Goal: Task Accomplishment & Management: Manage account settings

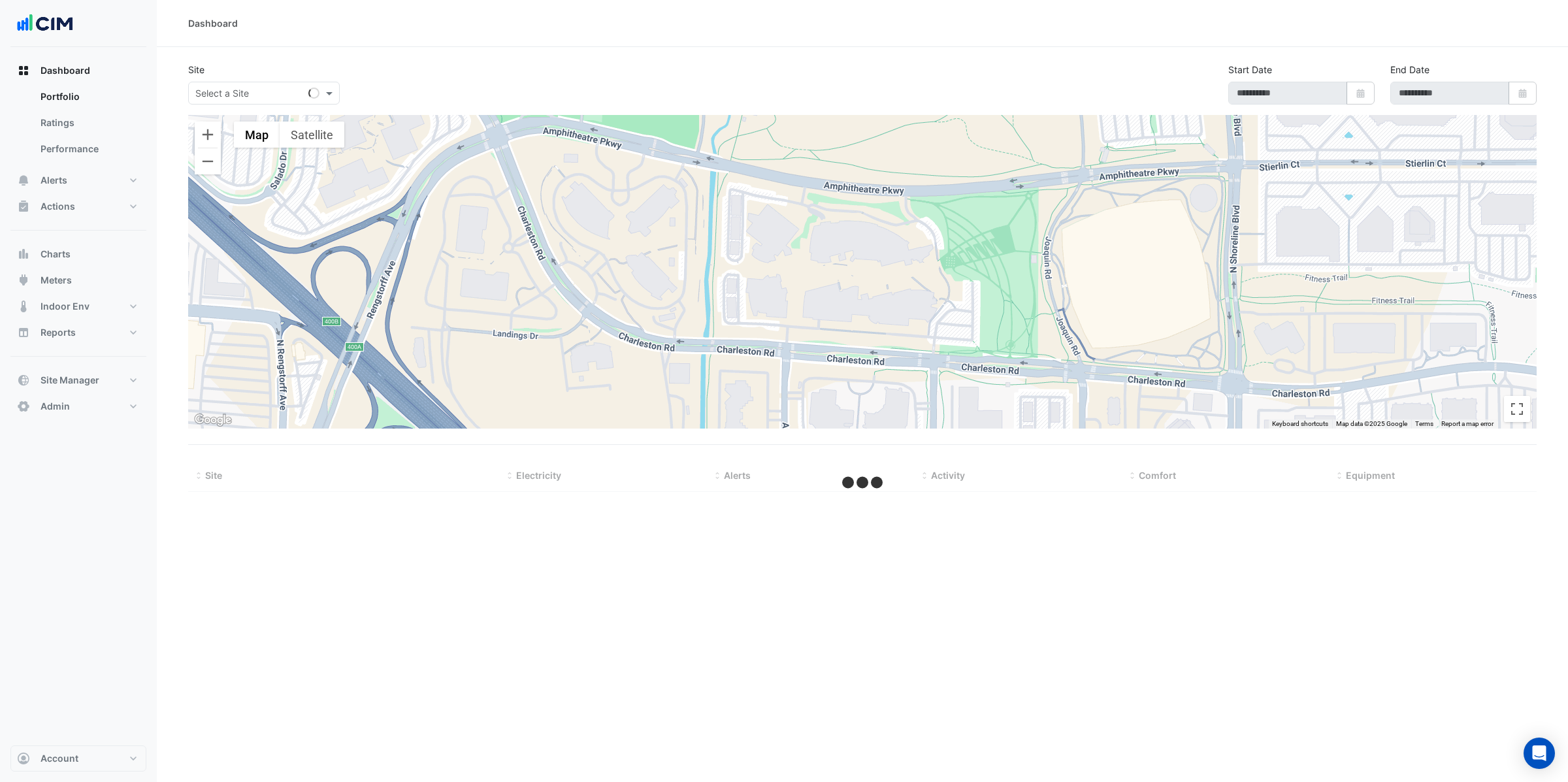
select select "**"
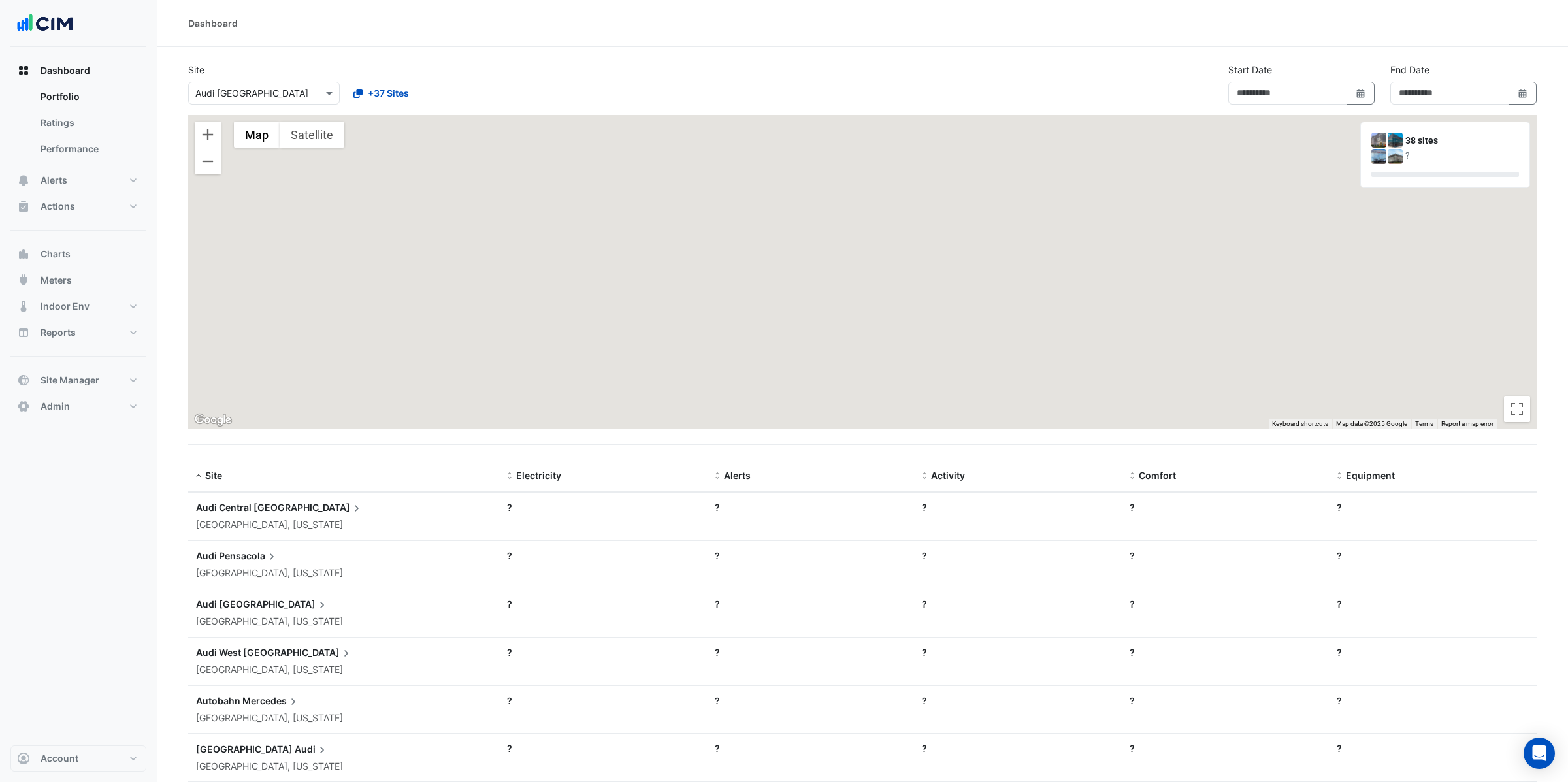
type input "**********"
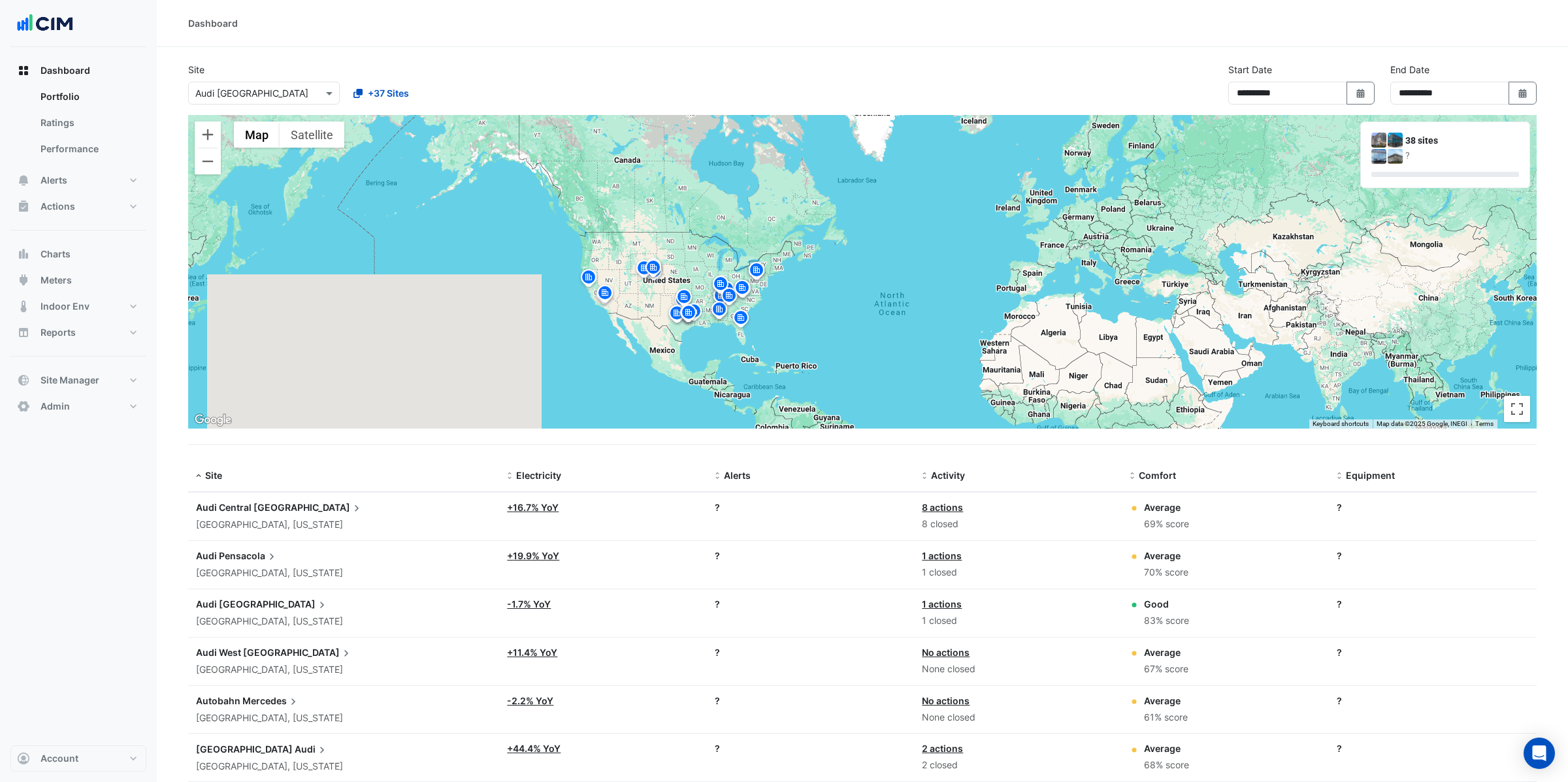
drag, startPoint x: 846, startPoint y: 219, endPoint x: 569, endPoint y: 332, distance: 299.2
click at [569, 332] on div "To activate drag with keyboard, press Alt + Enter. Once in keyboard drag state,…" at bounding box center [862, 272] width 1349 height 314
click at [211, 133] on button "Zoom in" at bounding box center [207, 134] width 26 height 26
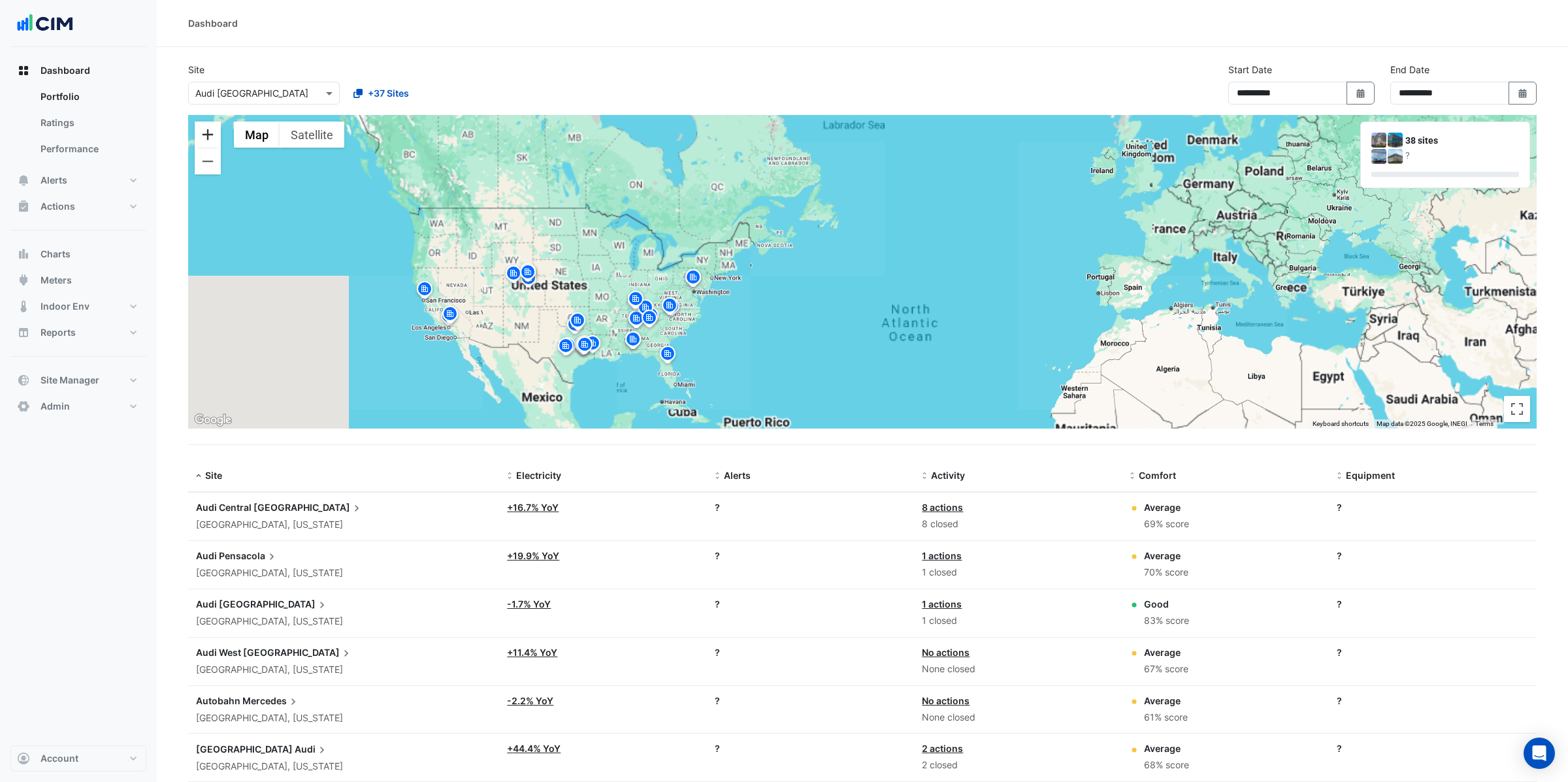
click at [211, 133] on button "Zoom in" at bounding box center [207, 134] width 26 height 26
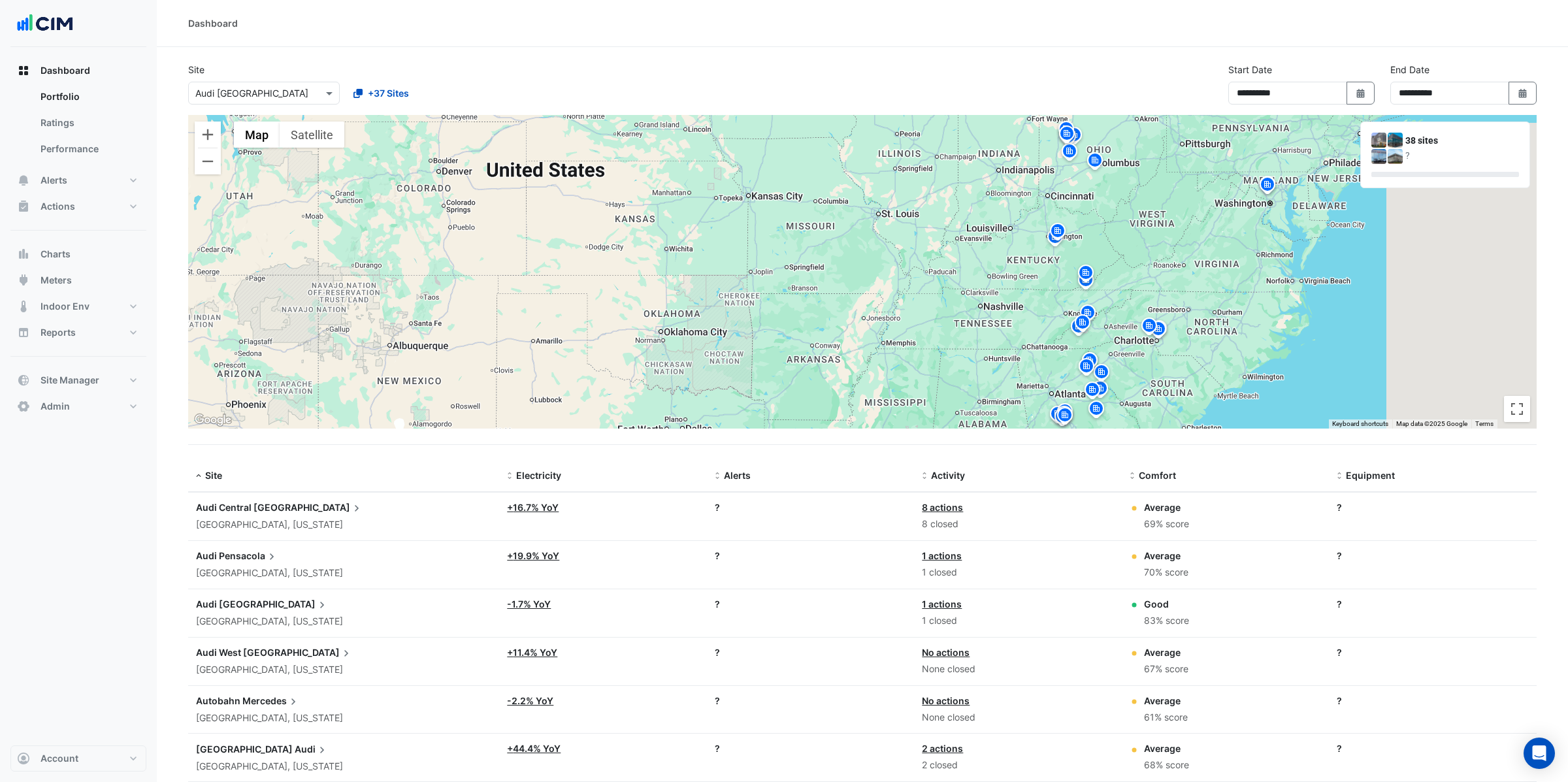
drag, startPoint x: 433, startPoint y: 215, endPoint x: 1688, endPoint y: 47, distance: 1266.2
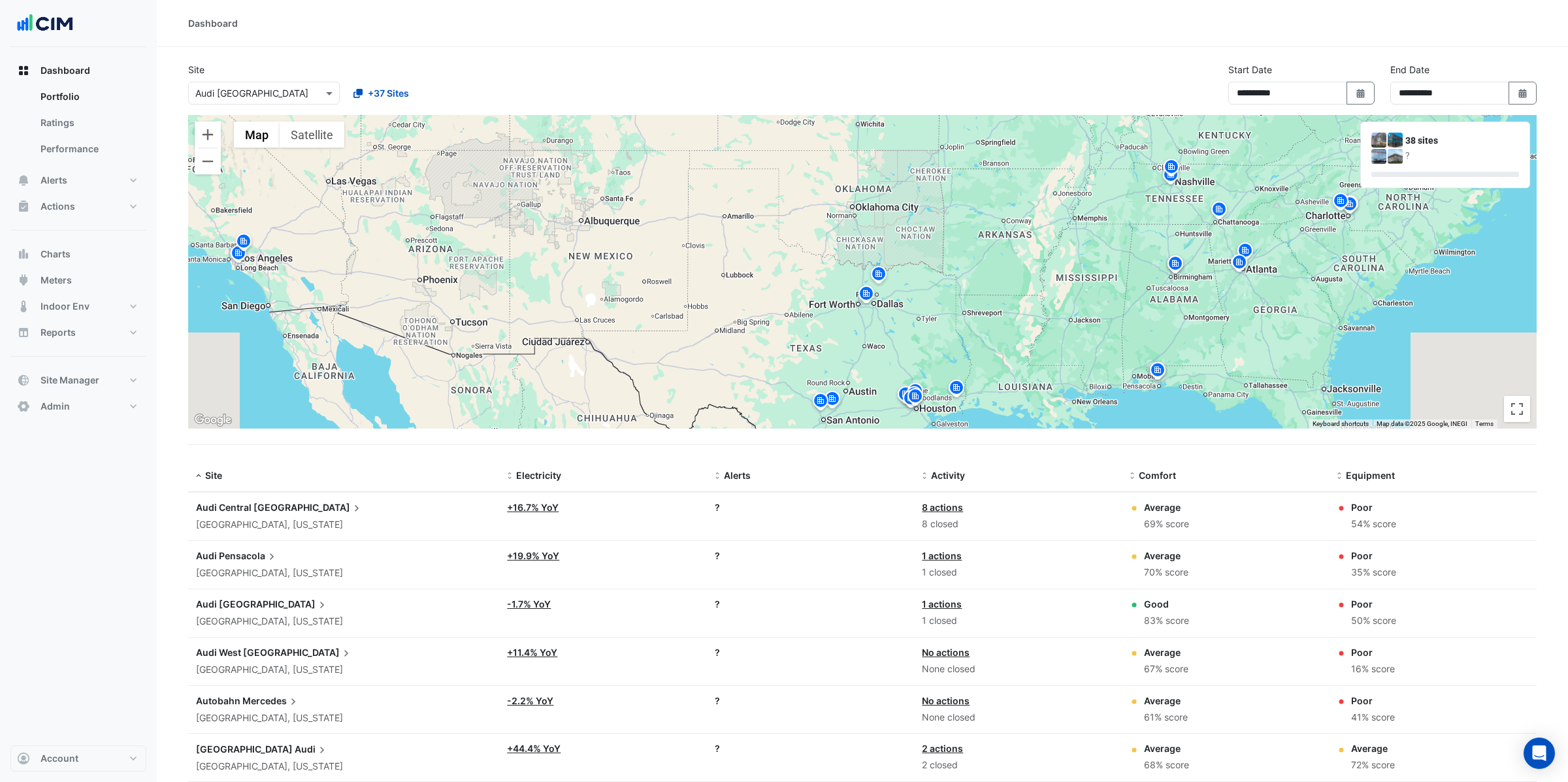
drag, startPoint x: 910, startPoint y: 283, endPoint x: 1101, endPoint y: 152, distance: 231.6
click at [1101, 152] on div "To activate drag with keyboard, press Alt + Enter. Once in keyboard drag state,…" at bounding box center [862, 272] width 1349 height 314
click at [204, 160] on button "Zoom out" at bounding box center [207, 160] width 26 height 26
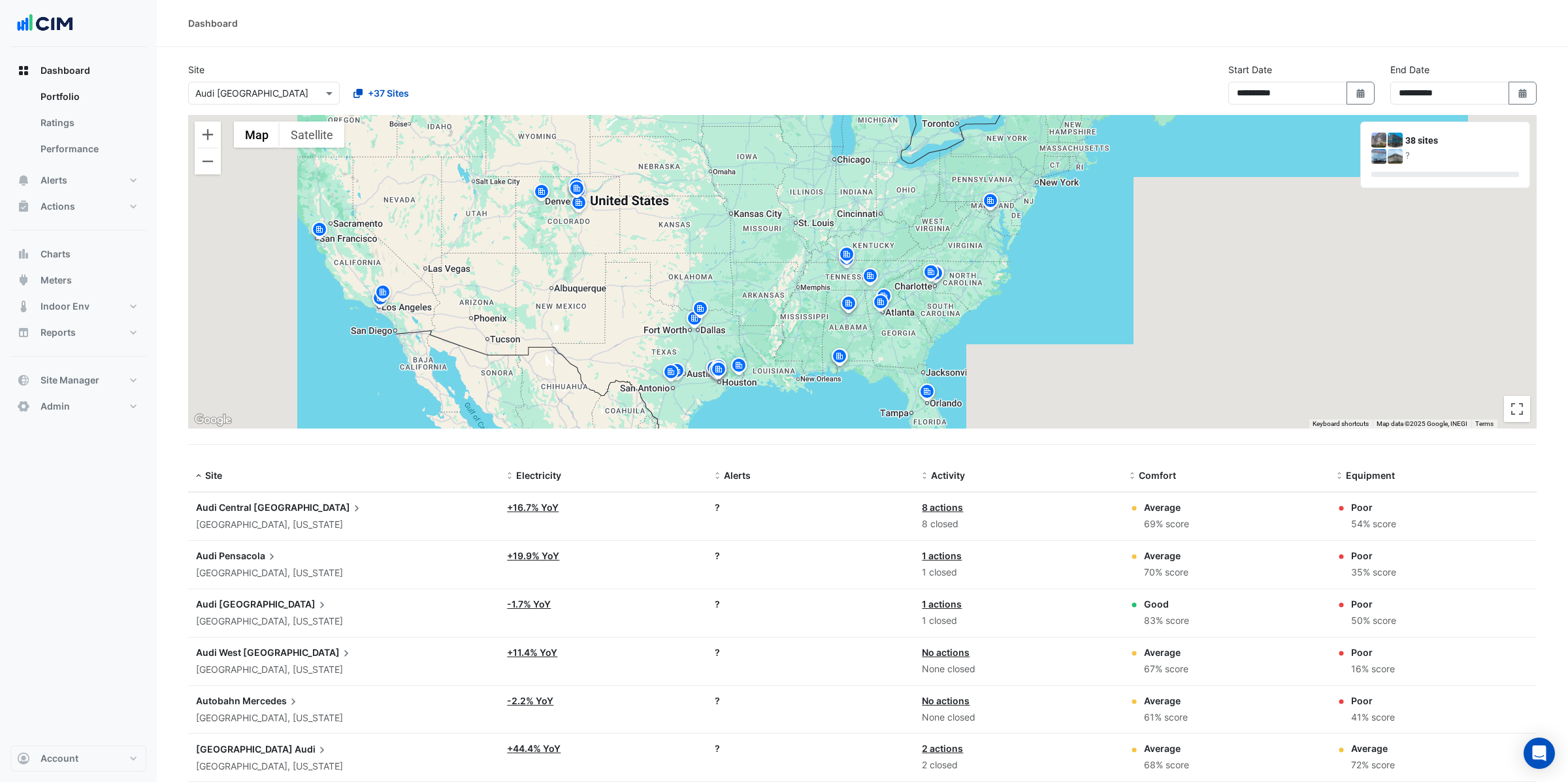
drag, startPoint x: 725, startPoint y: 218, endPoint x: 554, endPoint y: 261, distance: 176.3
click at [554, 261] on div "To activate drag with keyboard, press Alt + Enter. Once in keyboard drag state,…" at bounding box center [862, 272] width 1349 height 314
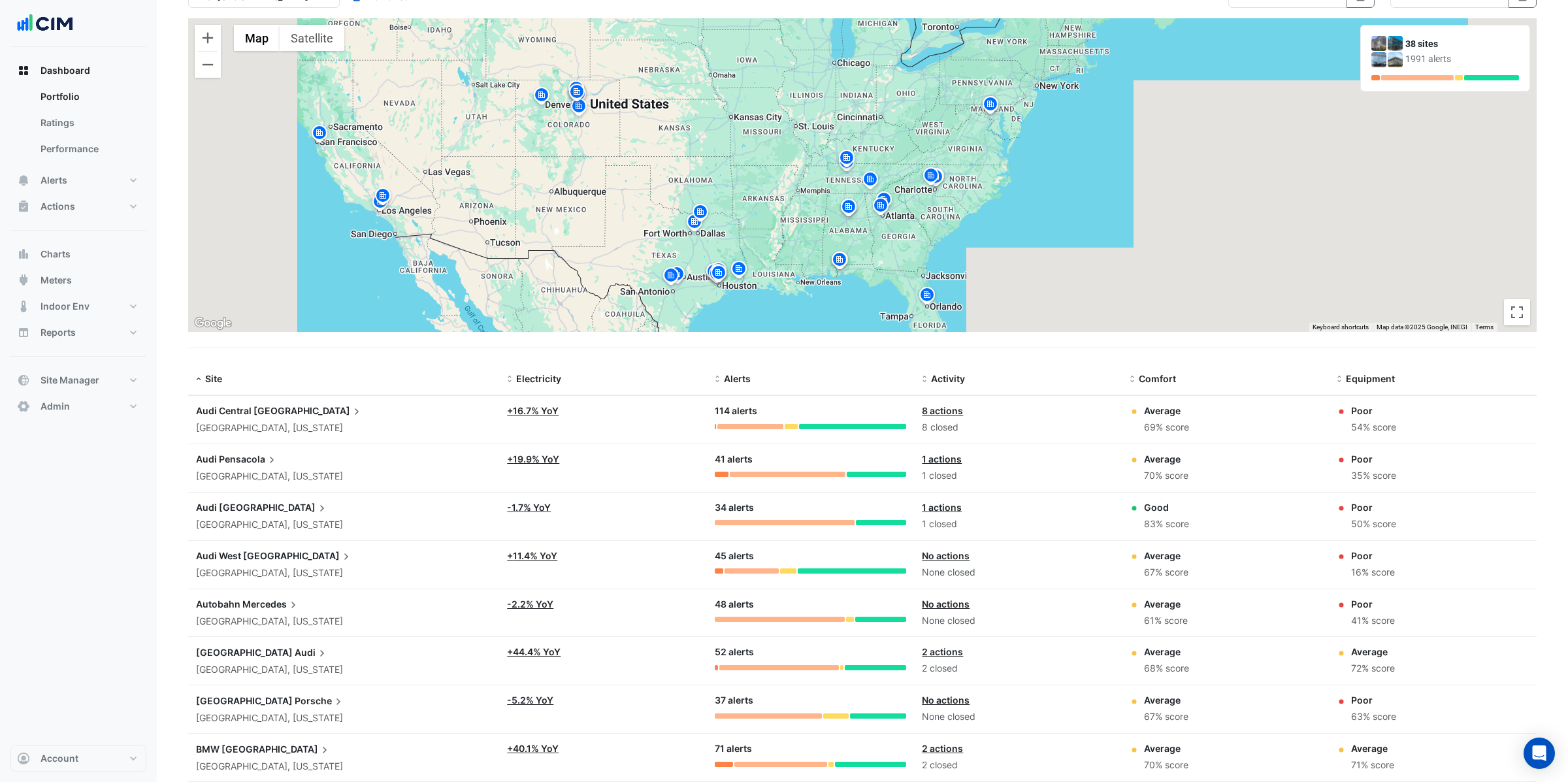
scroll to position [93, 0]
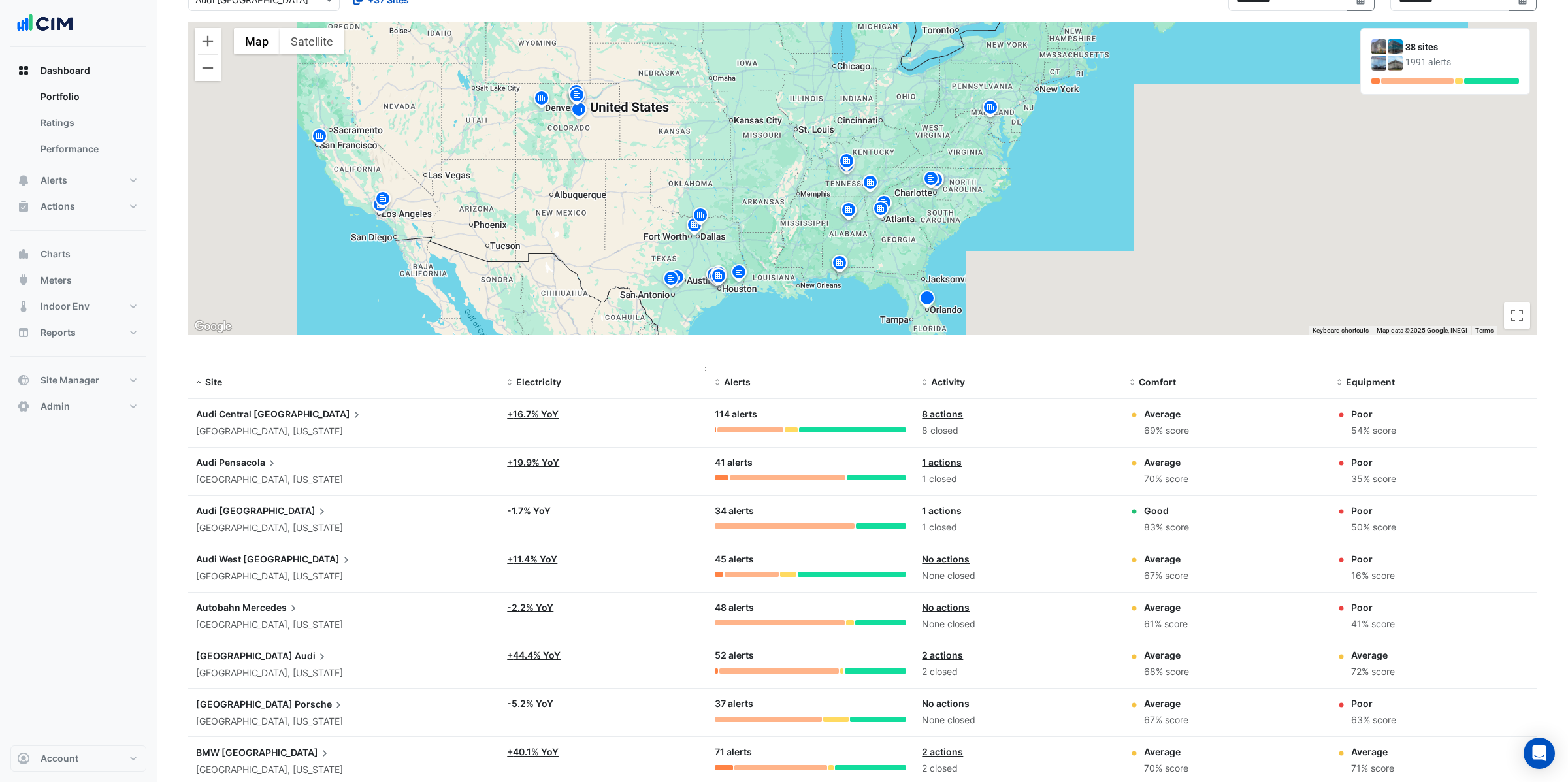
click at [538, 380] on span "Electricity" at bounding box center [539, 382] width 45 height 11
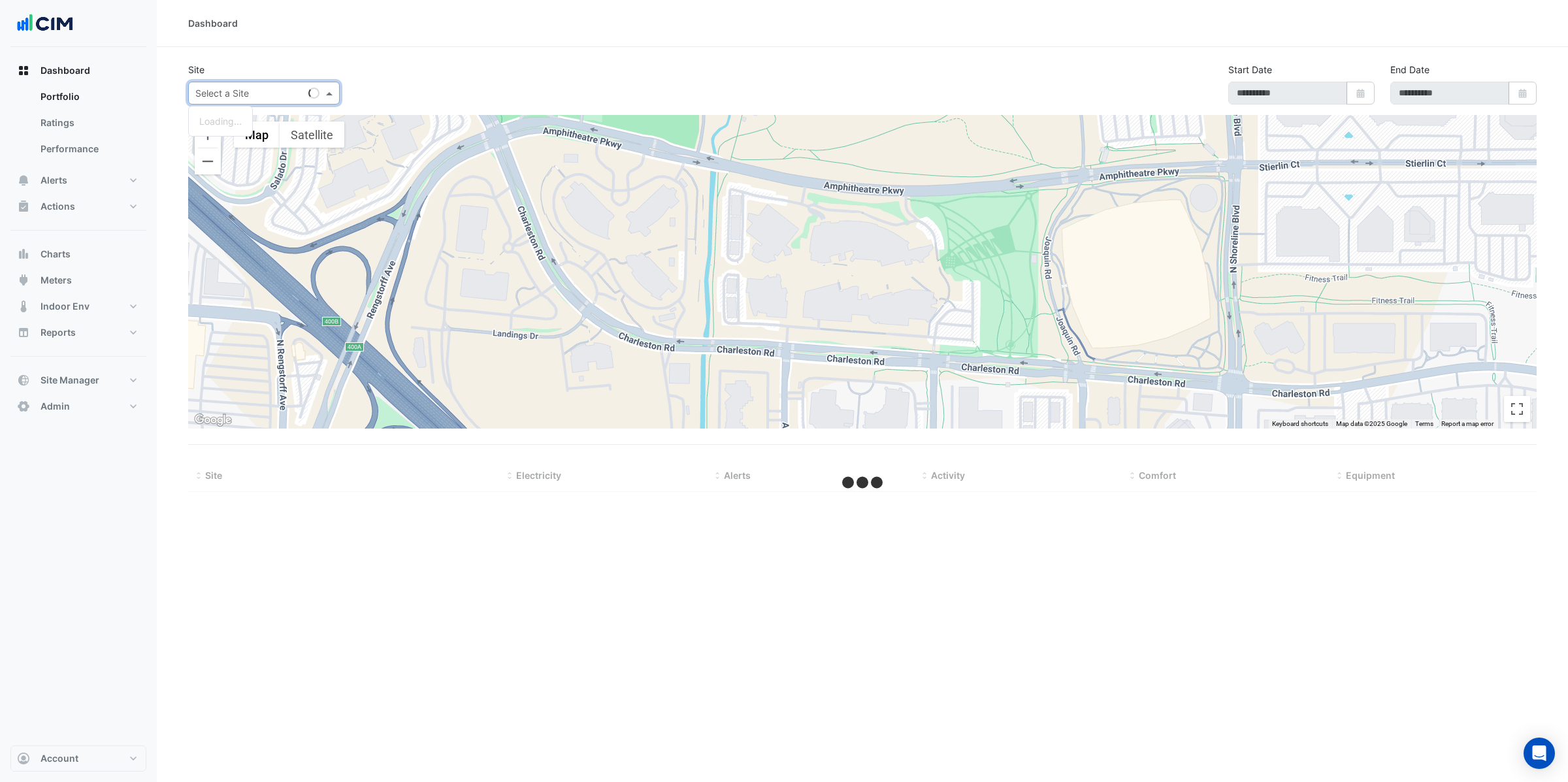
click at [248, 95] on input "text" at bounding box center [251, 94] width 111 height 14
type input "*******"
type input "**********"
select select "**"
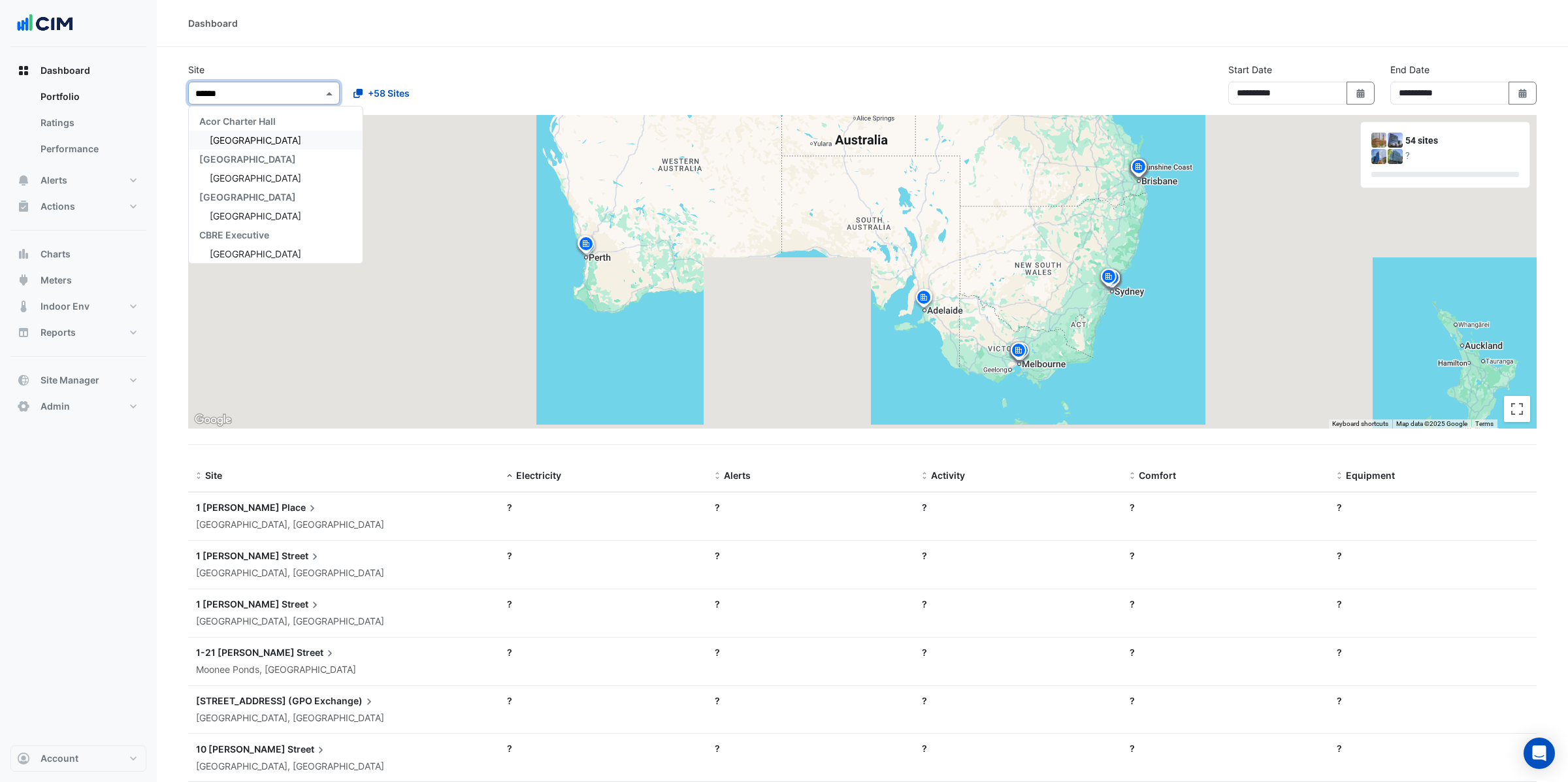
type input "*****"
click at [221, 140] on span "Chifley Tower" at bounding box center [255, 140] width 92 height 11
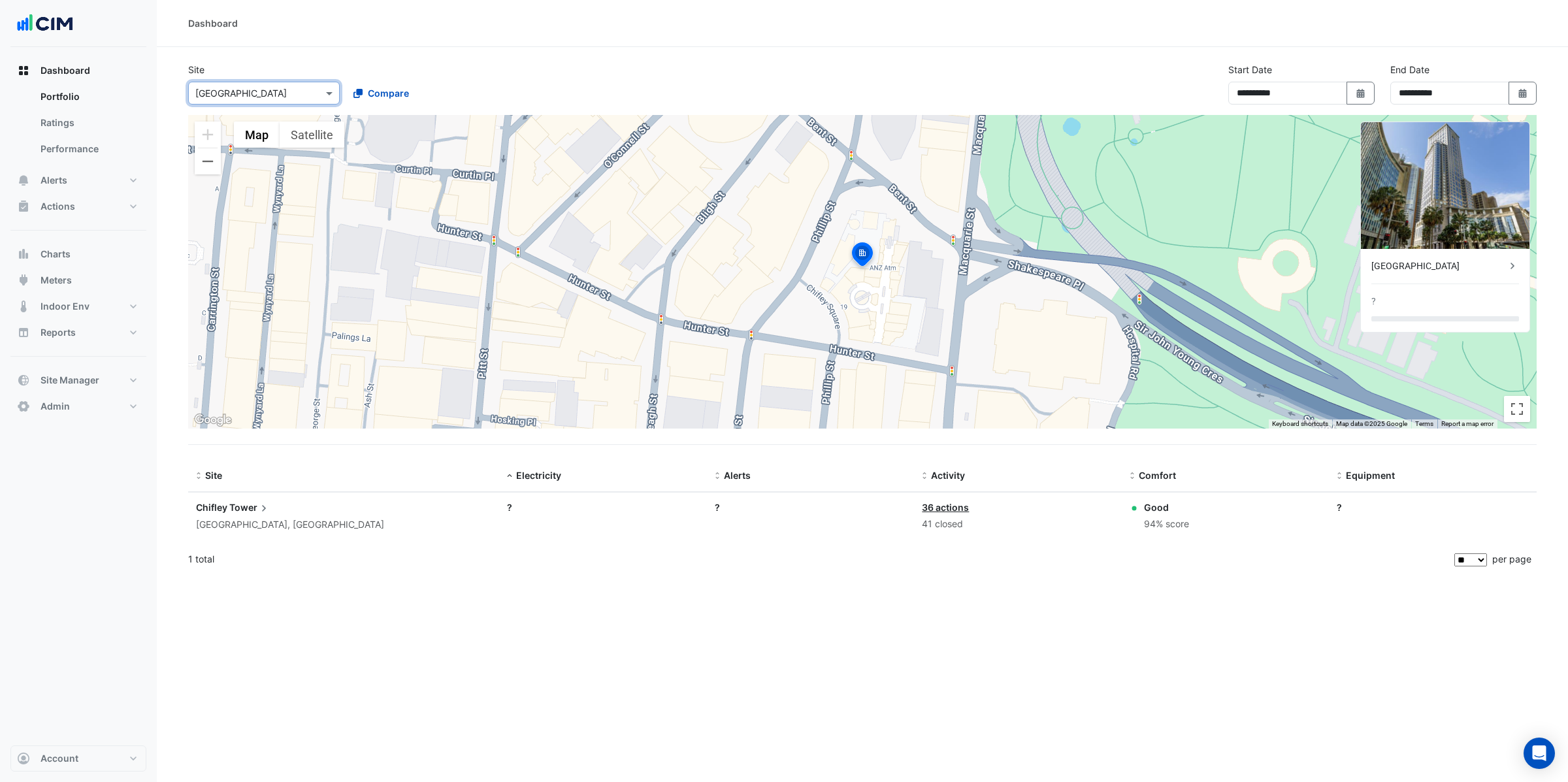
click at [241, 506] on span "Tower" at bounding box center [250, 507] width 41 height 14
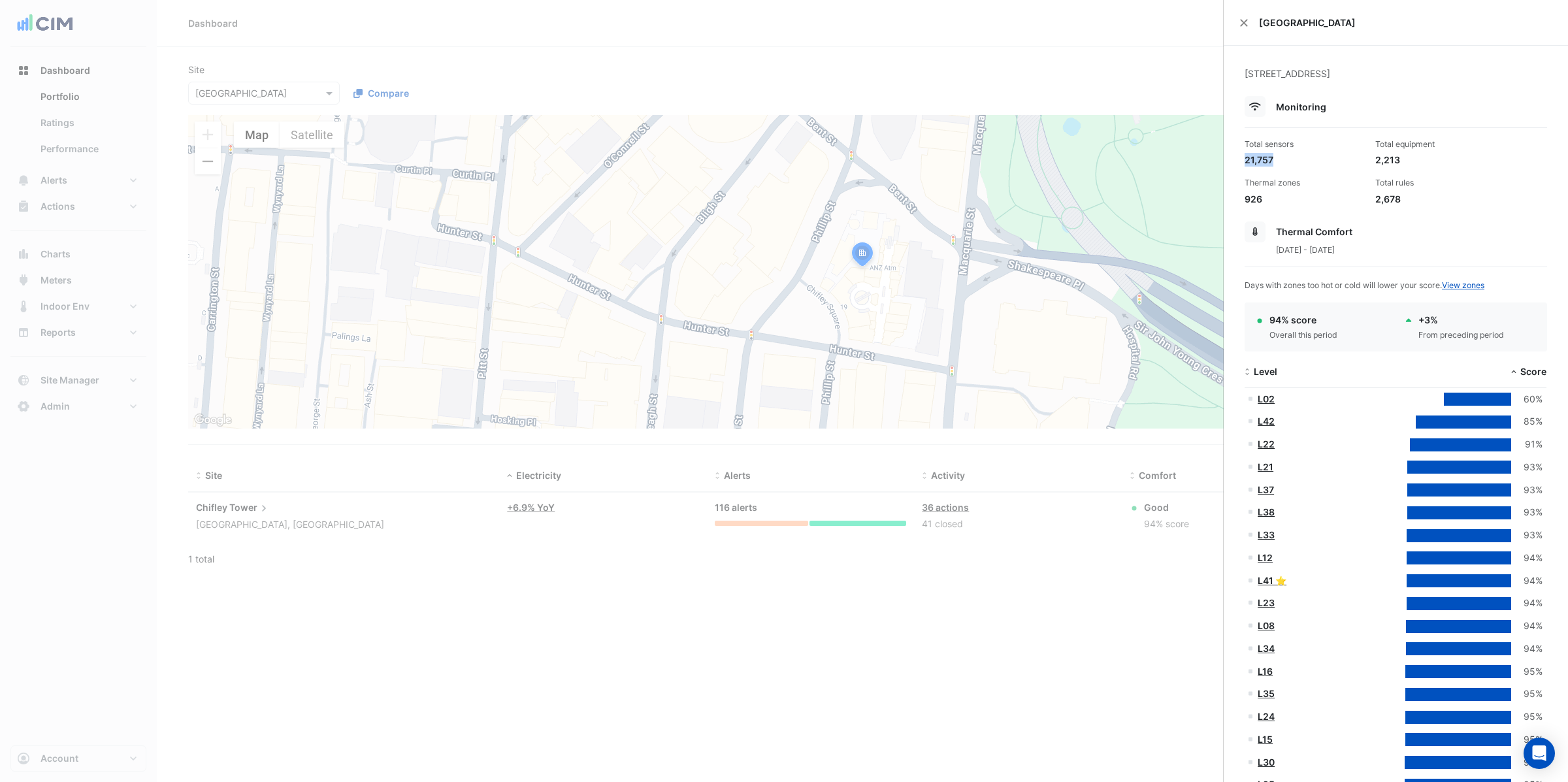
drag, startPoint x: 1247, startPoint y: 160, endPoint x: 1292, endPoint y: 154, distance: 45.4
click at [1292, 155] on div "21,757" at bounding box center [1305, 160] width 121 height 14
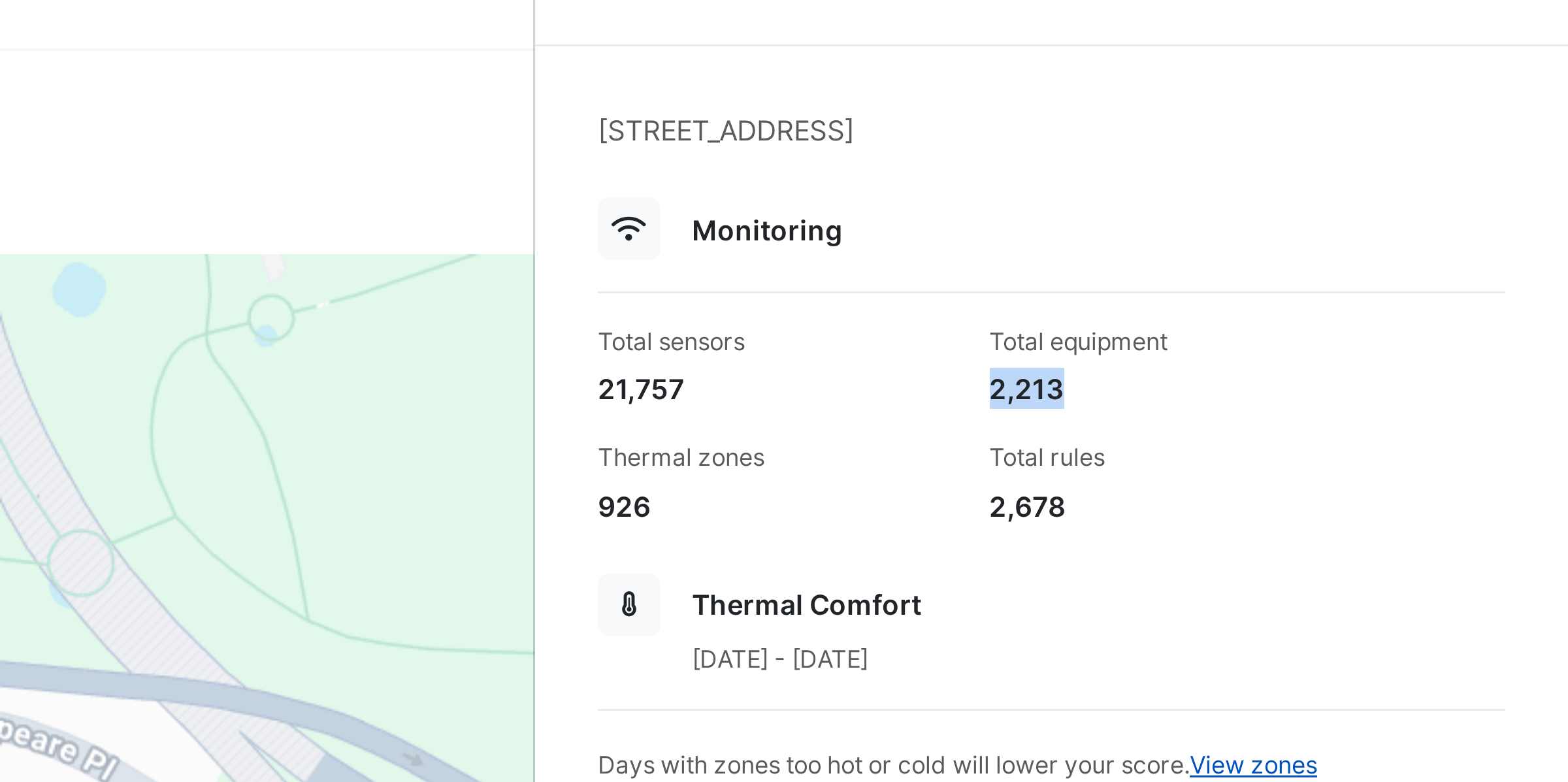
drag, startPoint x: 1375, startPoint y: 160, endPoint x: 1411, endPoint y: 158, distance: 36.1
click at [1411, 158] on div "2,213" at bounding box center [1436, 160] width 121 height 14
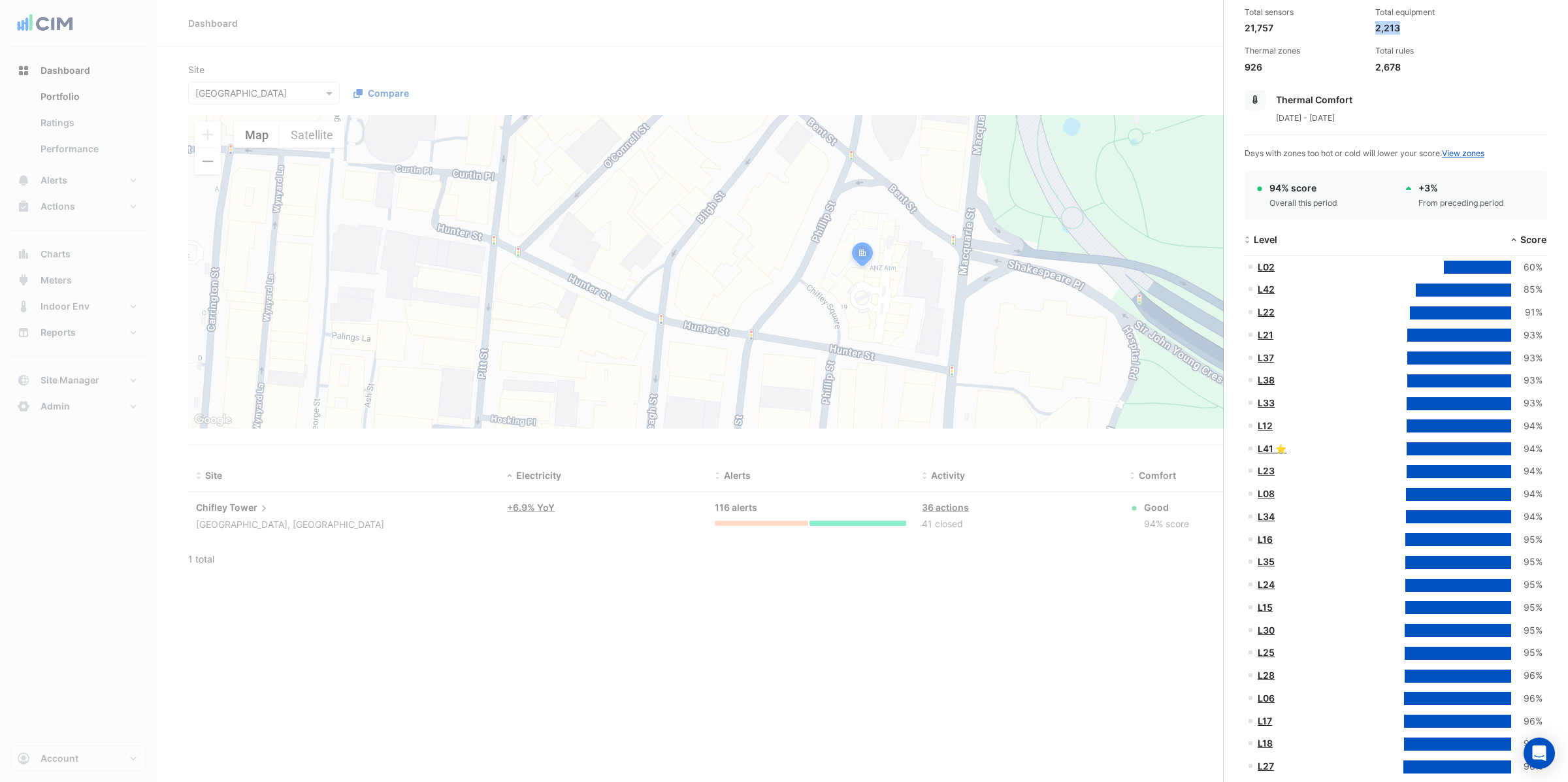
scroll to position [182, 0]
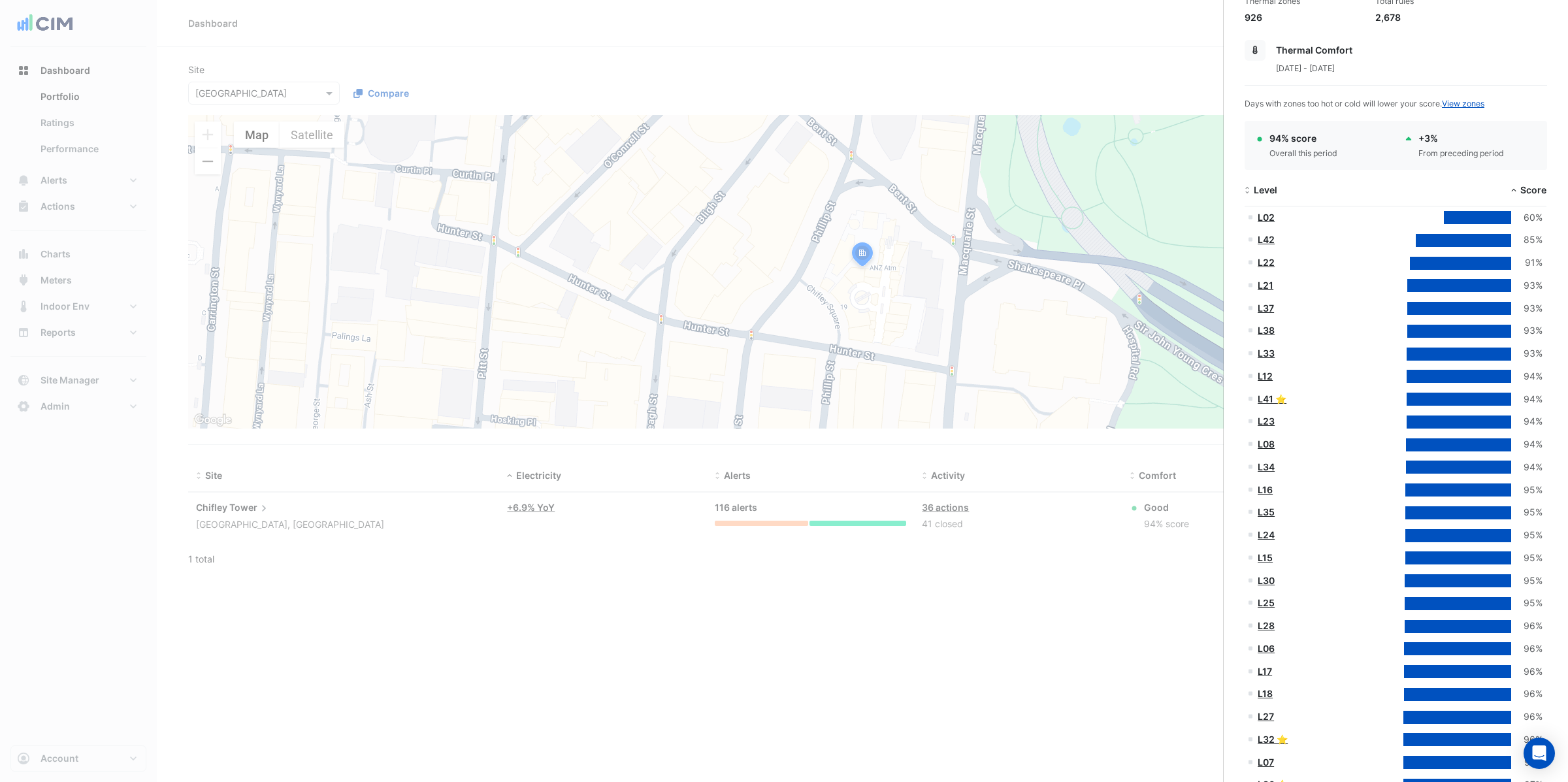
click at [1454, 216] on div at bounding box center [1477, 218] width 67 height 13
click at [1459, 221] on div at bounding box center [1477, 218] width 67 height 13
click at [1274, 216] on link "L02" at bounding box center [1267, 217] width 17 height 11
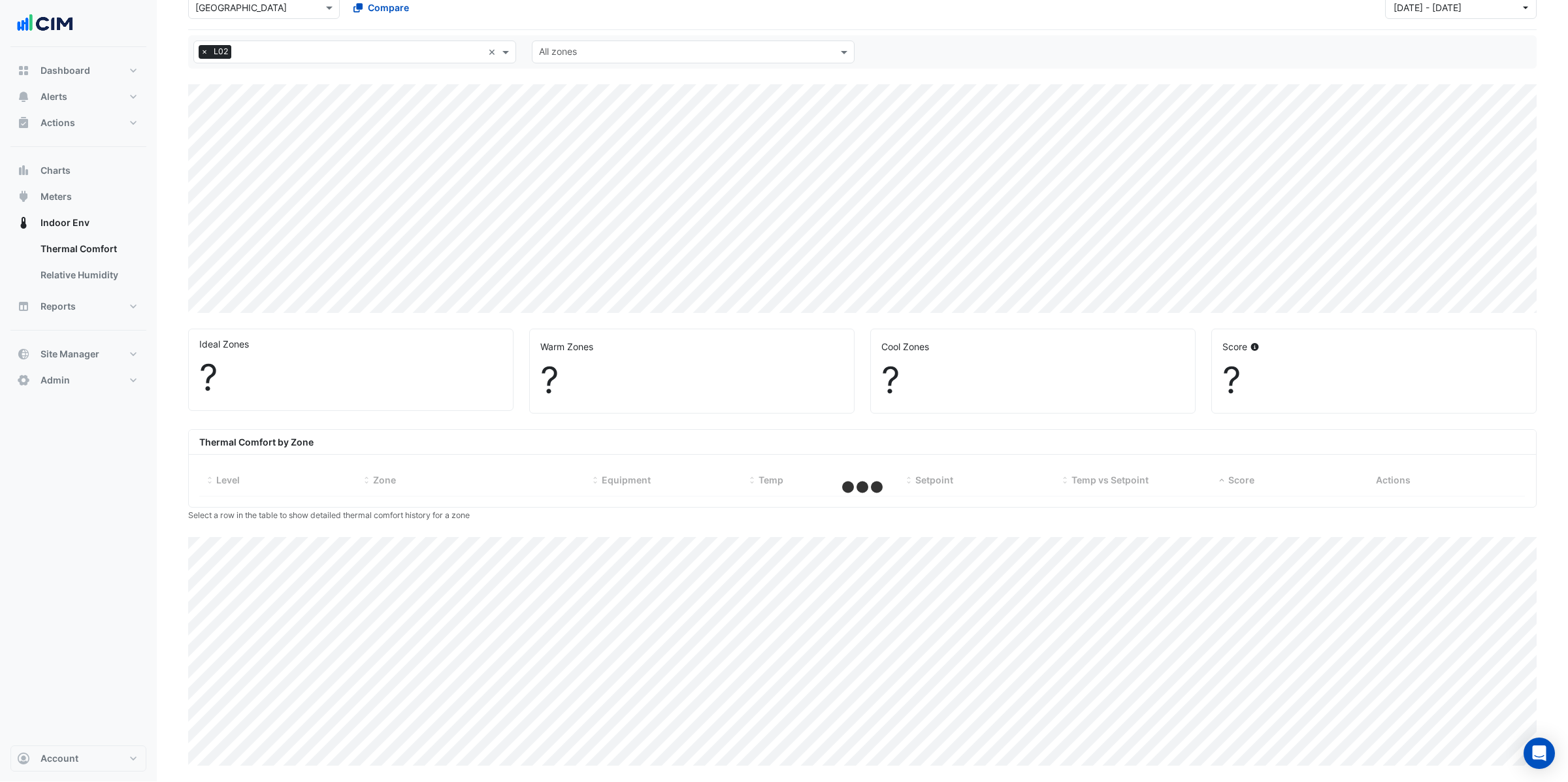
select select "**"
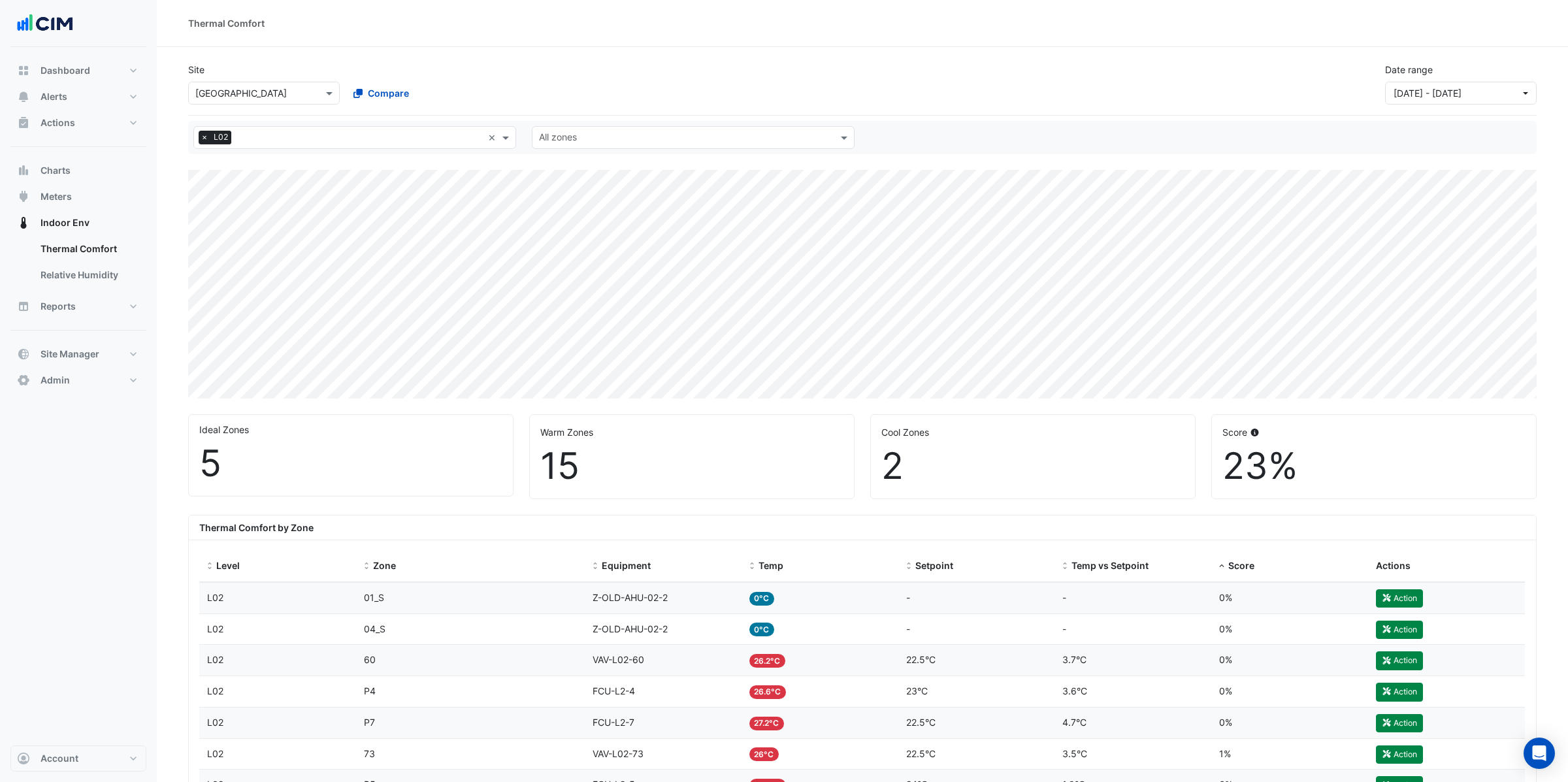
select select "**"
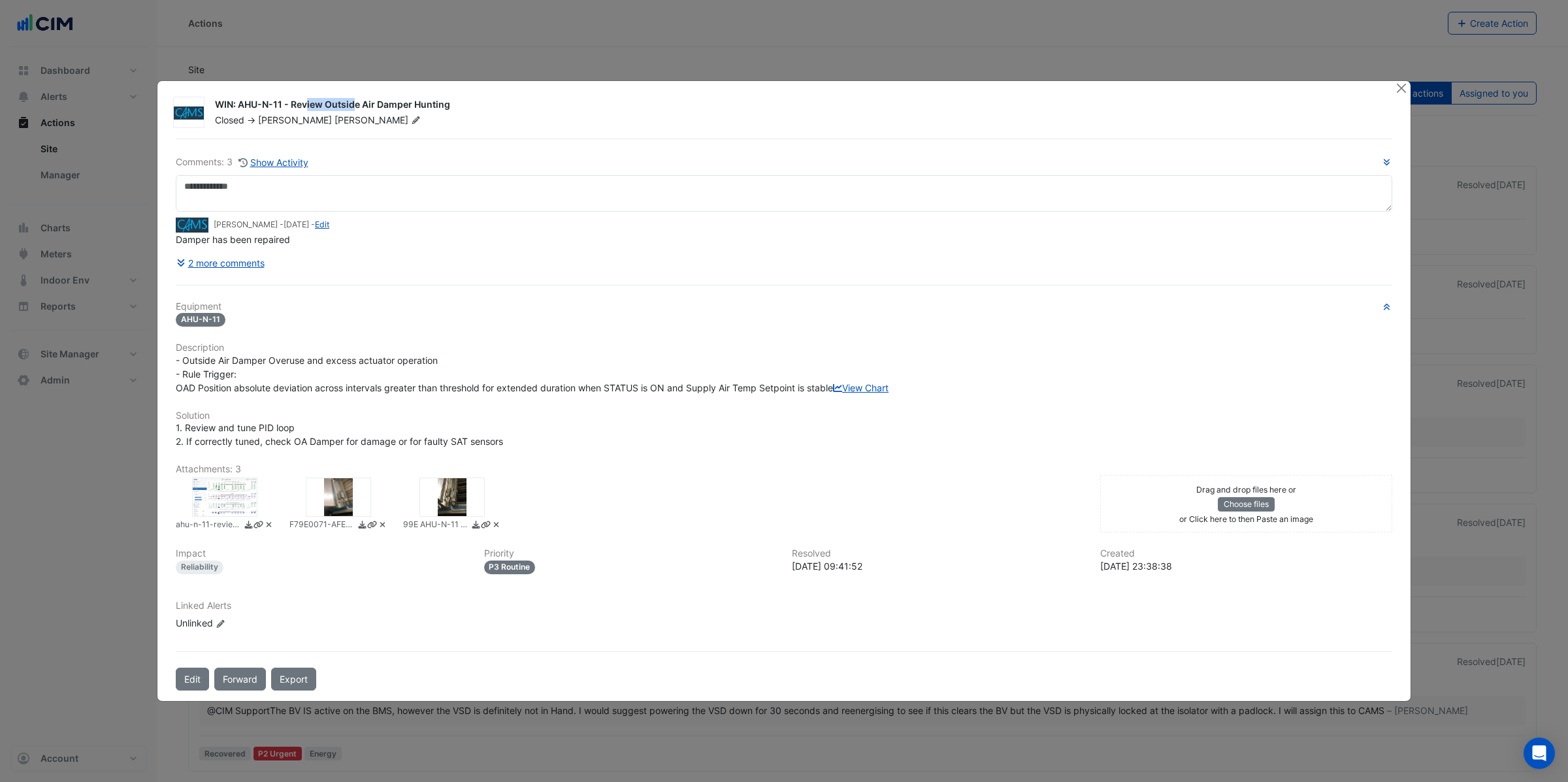
drag, startPoint x: 237, startPoint y: 99, endPoint x: 283, endPoint y: 96, distance: 46.1
click at [283, 98] on div "WIN: AHU-N-11 - Review Outside Air Damper Hunting" at bounding box center [797, 106] width 1164 height 16
drag, startPoint x: 293, startPoint y: 101, endPoint x: 467, endPoint y: 101, distance: 174.0
click at [467, 101] on div "WIN: AHU-N-11 - Review Outside Air Damper Hunting" at bounding box center [797, 106] width 1164 height 16
drag, startPoint x: 215, startPoint y: 218, endPoint x: 265, endPoint y: 216, distance: 50.0
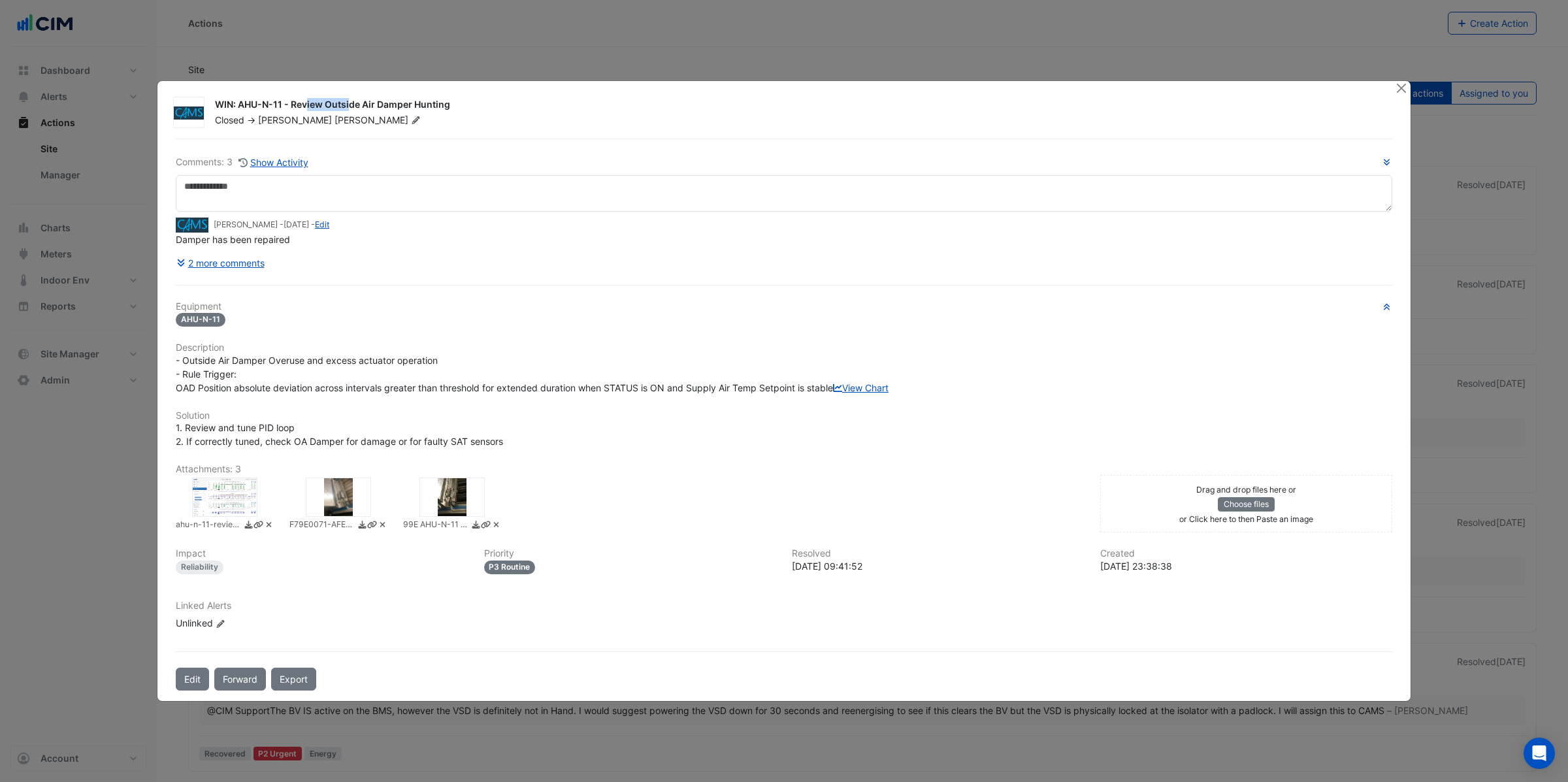
click at [265, 219] on small "Mitch Baillie - 3 years and 10 months ago - Edit" at bounding box center [272, 225] width 116 height 12
click at [1389, 158] on icon "button" at bounding box center [1386, 162] width 10 height 8
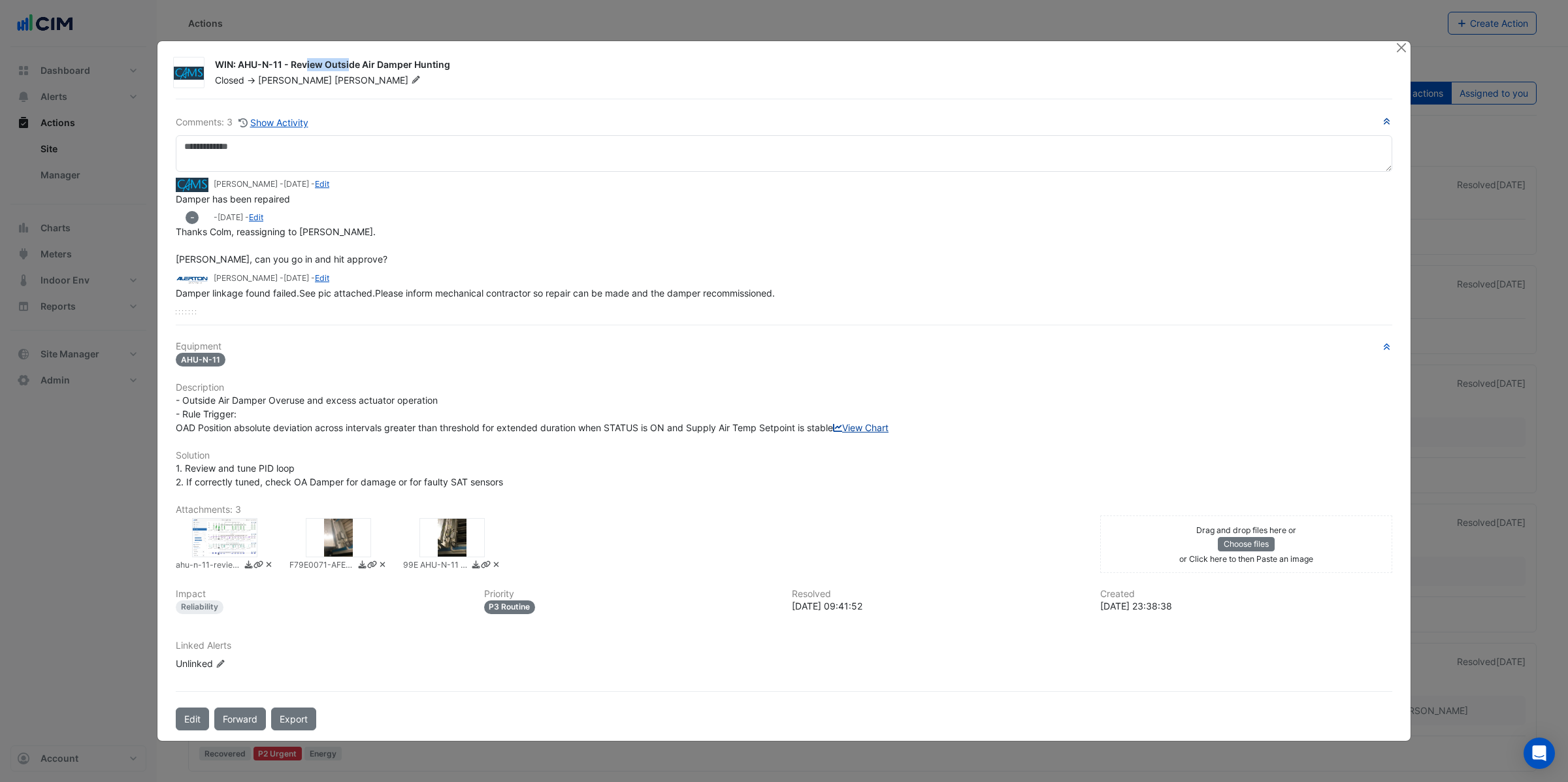
click at [833, 433] on link "View Chart" at bounding box center [860, 427] width 56 height 11
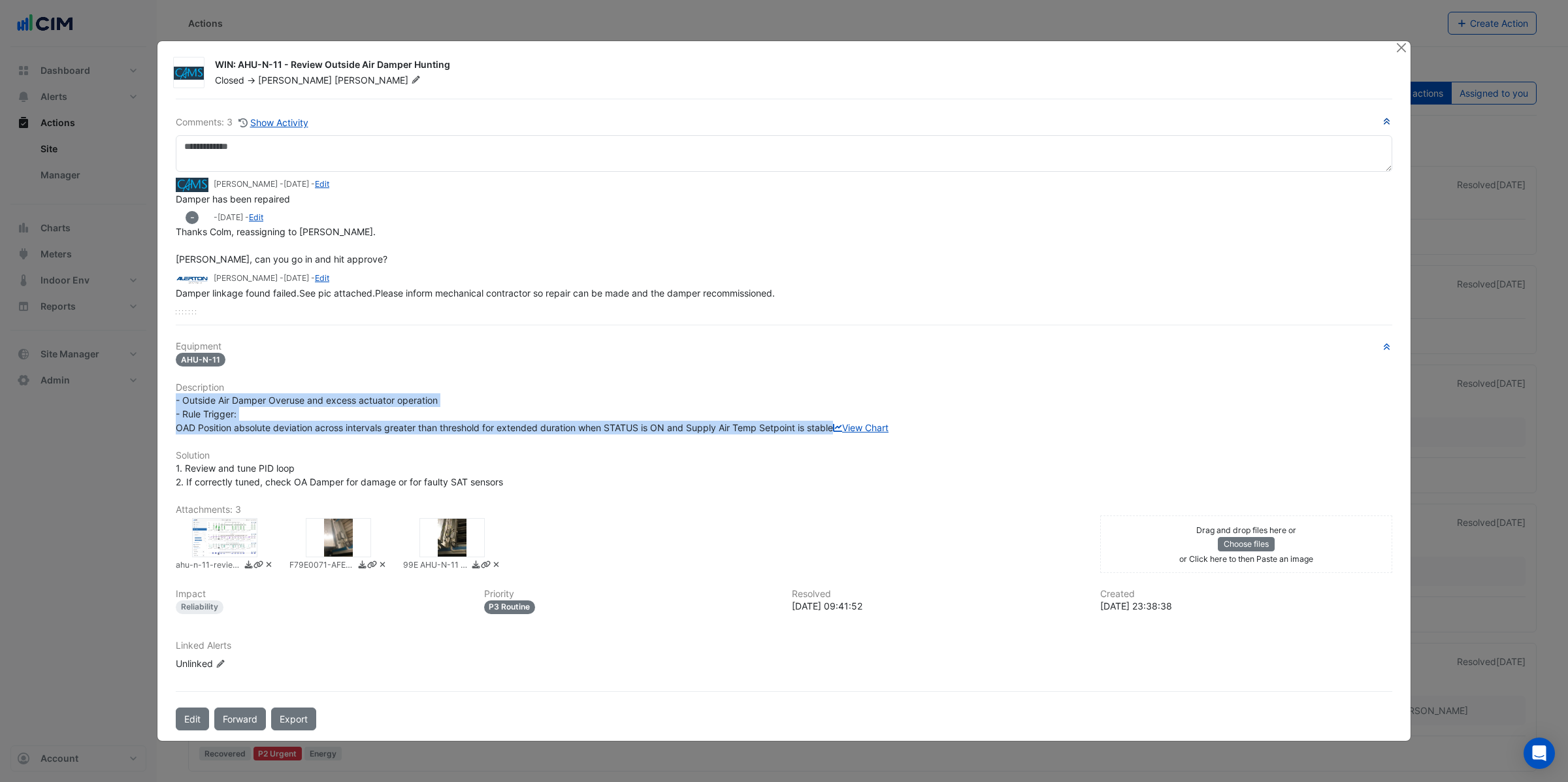
drag, startPoint x: 180, startPoint y: 392, endPoint x: 867, endPoint y: 416, distance: 687.4
click at [867, 416] on div "- Outside Air Damper Overuse and excess actuator operation - Rule Trigger: OAD …" at bounding box center [784, 413] width 1217 height 41
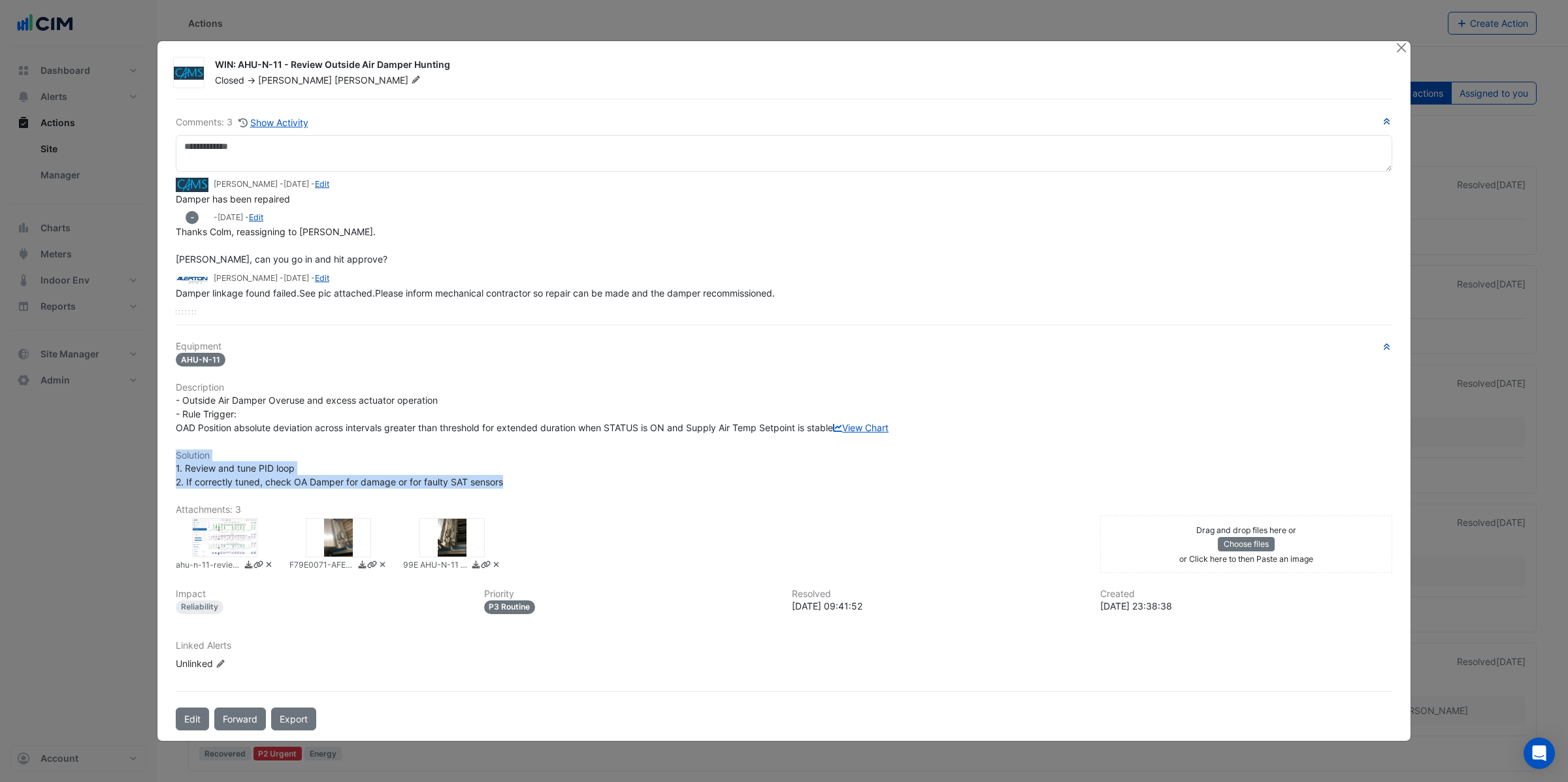
drag, startPoint x: 177, startPoint y: 460, endPoint x: 442, endPoint y: 488, distance: 266.5
click at [618, 492] on div "Equipment AHU-N-11 Description - Outside Air Damper Overuse and excess actuator…" at bounding box center [784, 511] width 1217 height 340
drag, startPoint x: 413, startPoint y: 488, endPoint x: 369, endPoint y: 488, distance: 44.0
click at [413, 488] on span "1. Review and tune PID loop 2. If correctly tuned, check OA Damper for damage o…" at bounding box center [340, 475] width 327 height 25
drag, startPoint x: 265, startPoint y: 490, endPoint x: 386, endPoint y: 499, distance: 121.3
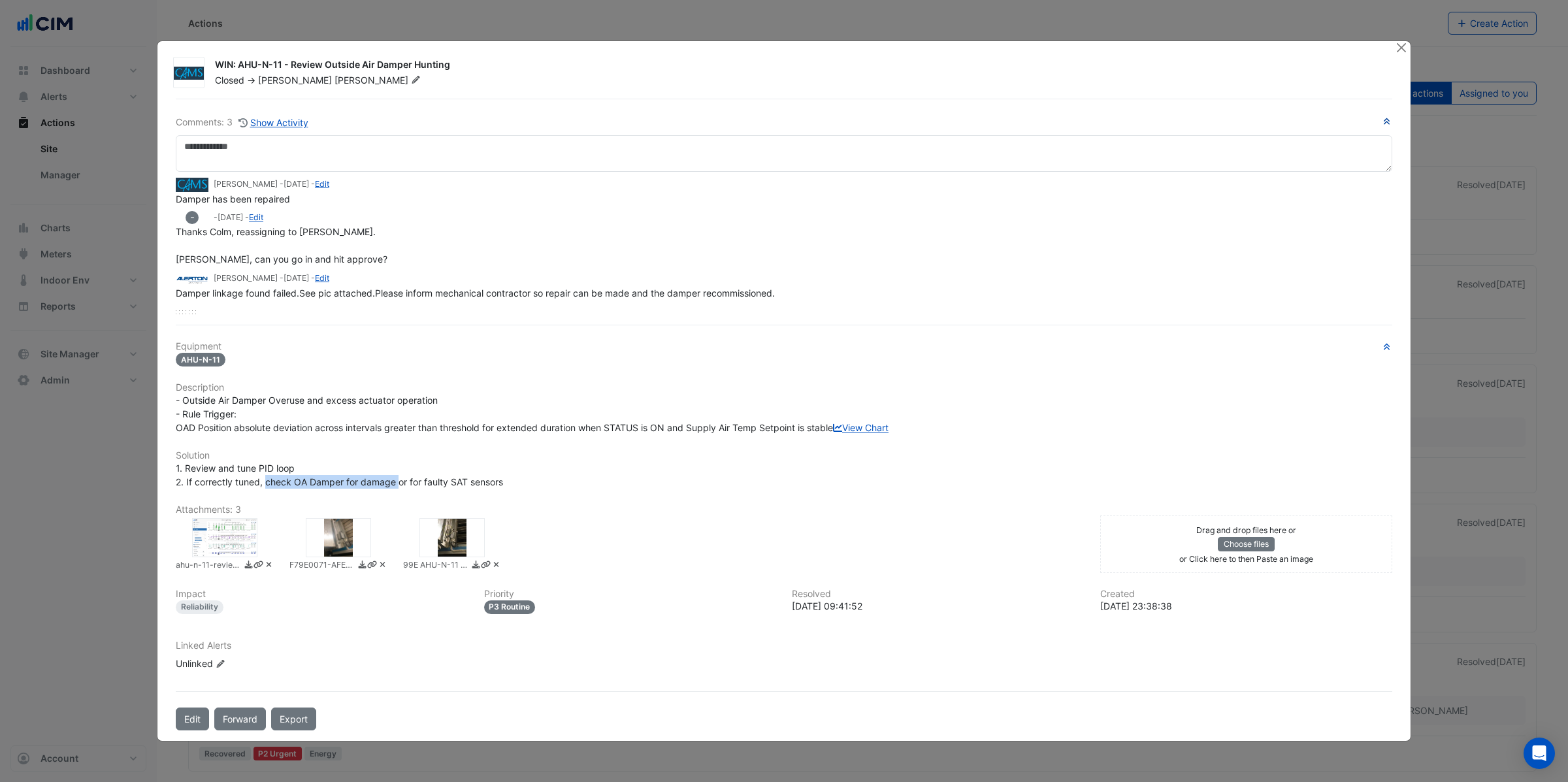
click at [397, 488] on span "1. Review and tune PID loop 2. If correctly tuned, check OA Damper for damage o…" at bounding box center [340, 475] width 327 height 25
click at [445, 548] on div at bounding box center [452, 538] width 65 height 39
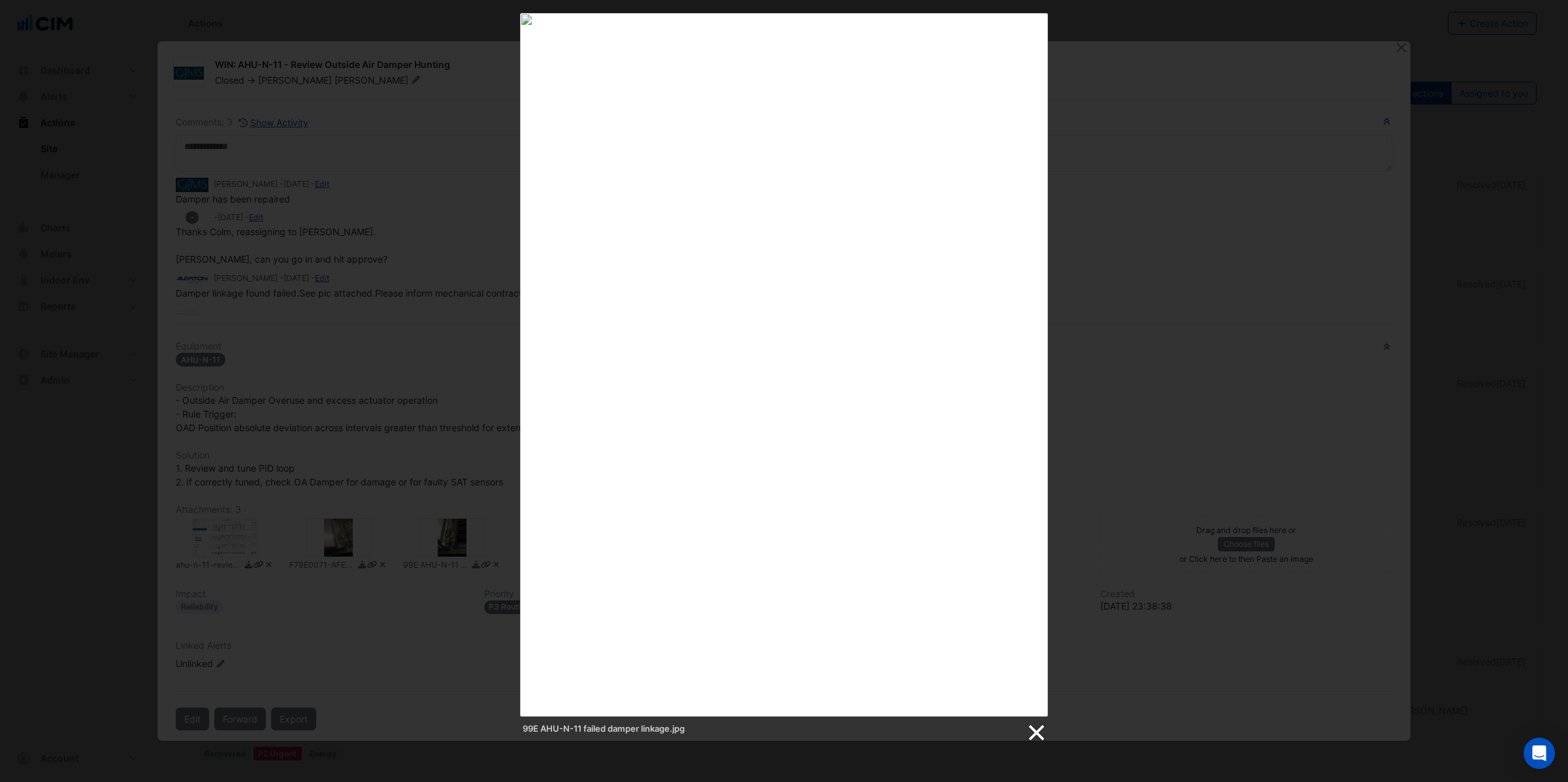
click at [1036, 733] on link at bounding box center [1035, 733] width 20 height 20
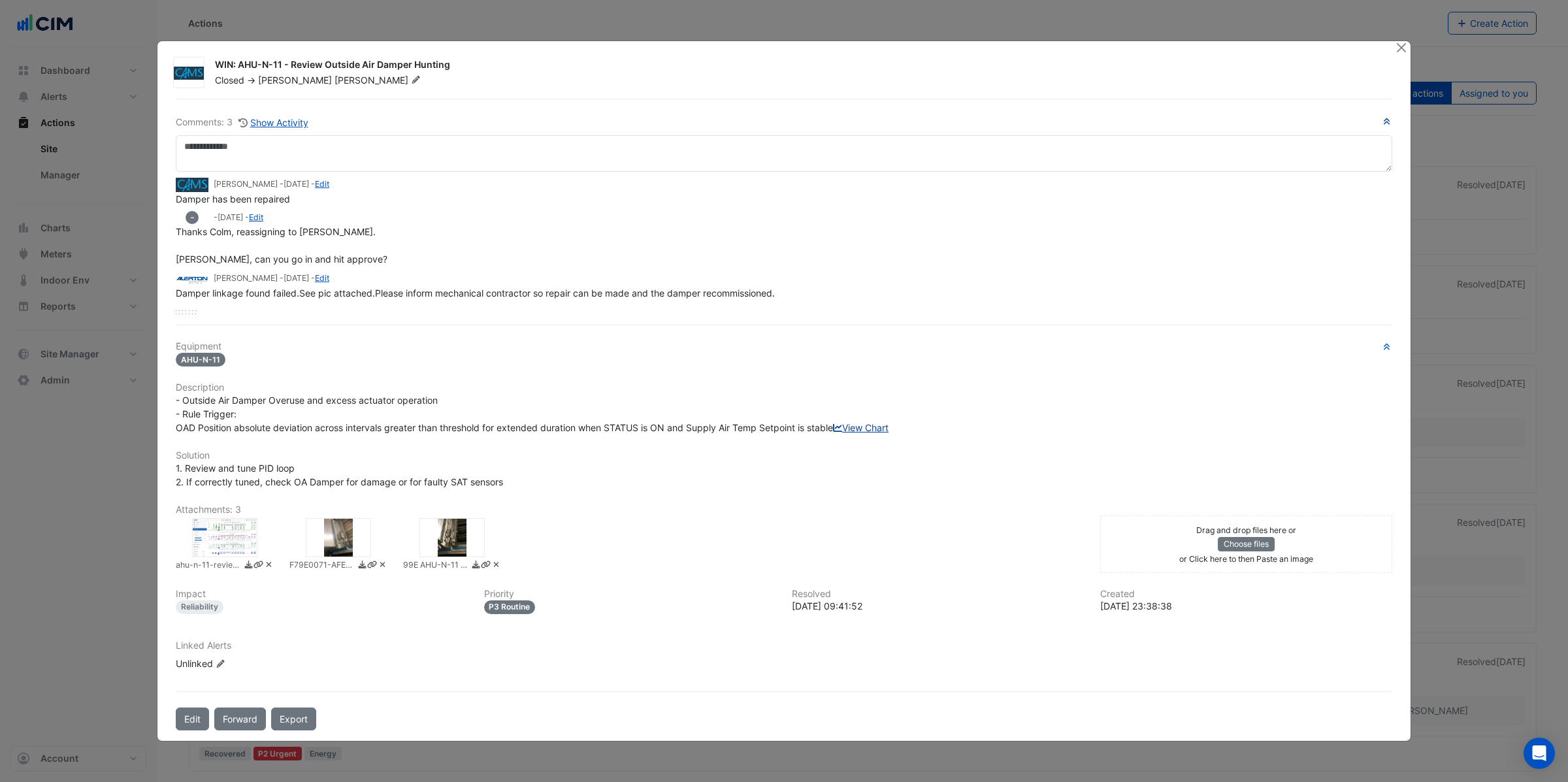
click at [833, 433] on link "View Chart" at bounding box center [860, 427] width 56 height 11
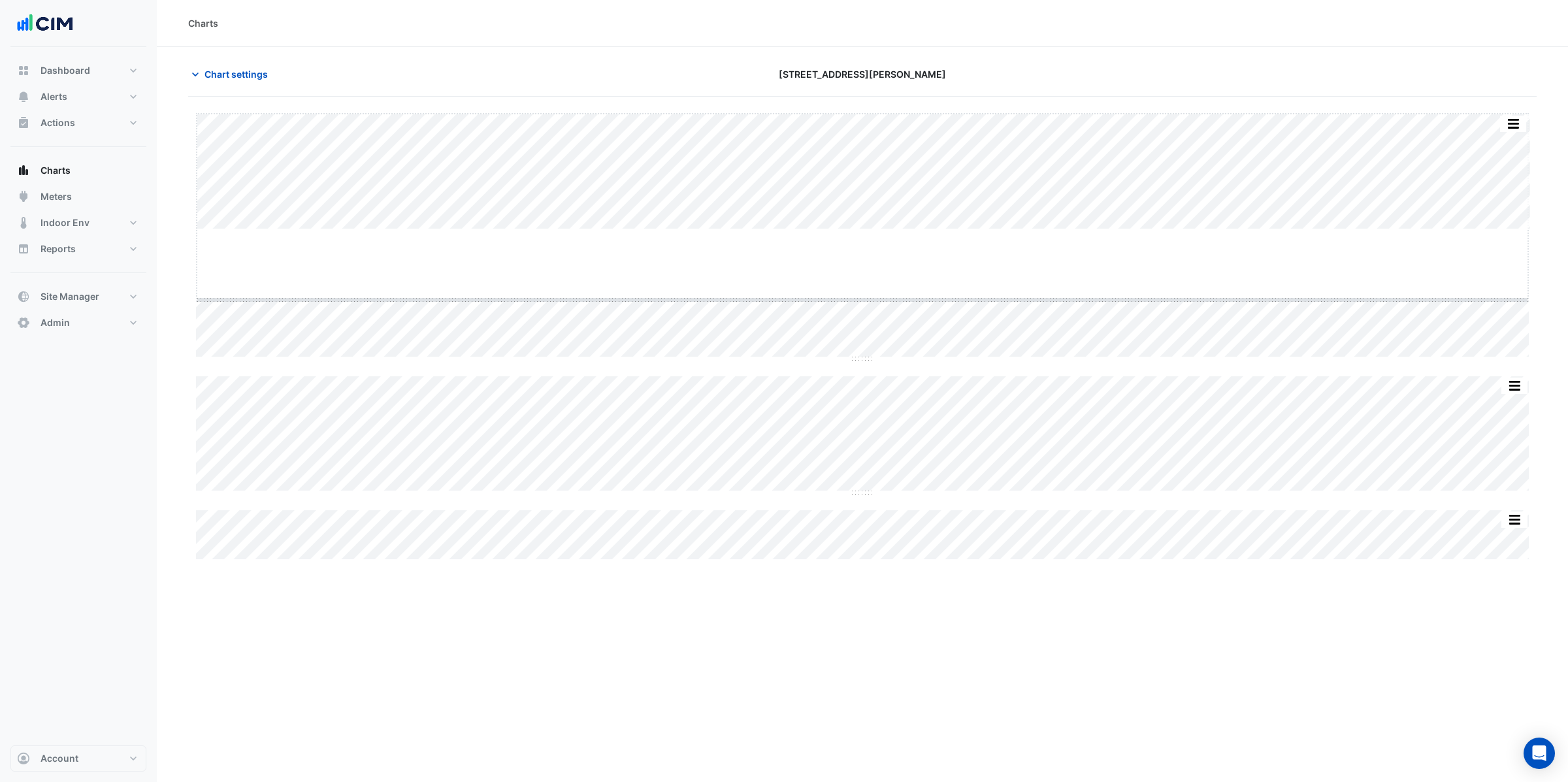
drag, startPoint x: 857, startPoint y: 229, endPoint x: 858, endPoint y: 300, distance: 71.0
drag, startPoint x: 856, startPoint y: 302, endPoint x: 855, endPoint y: 376, distance: 74.0
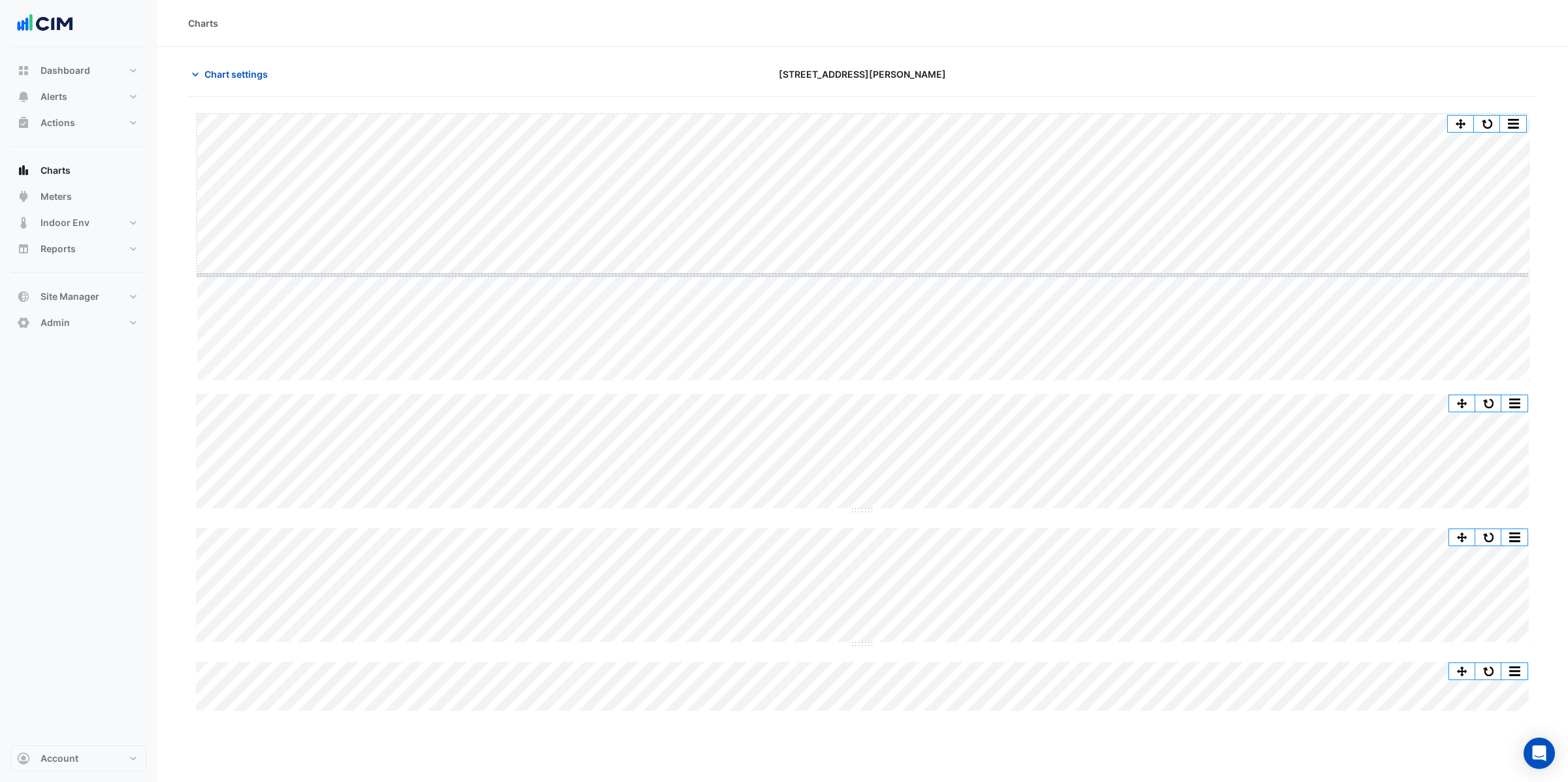
drag, startPoint x: 857, startPoint y: 381, endPoint x: 871, endPoint y: 276, distance: 105.9
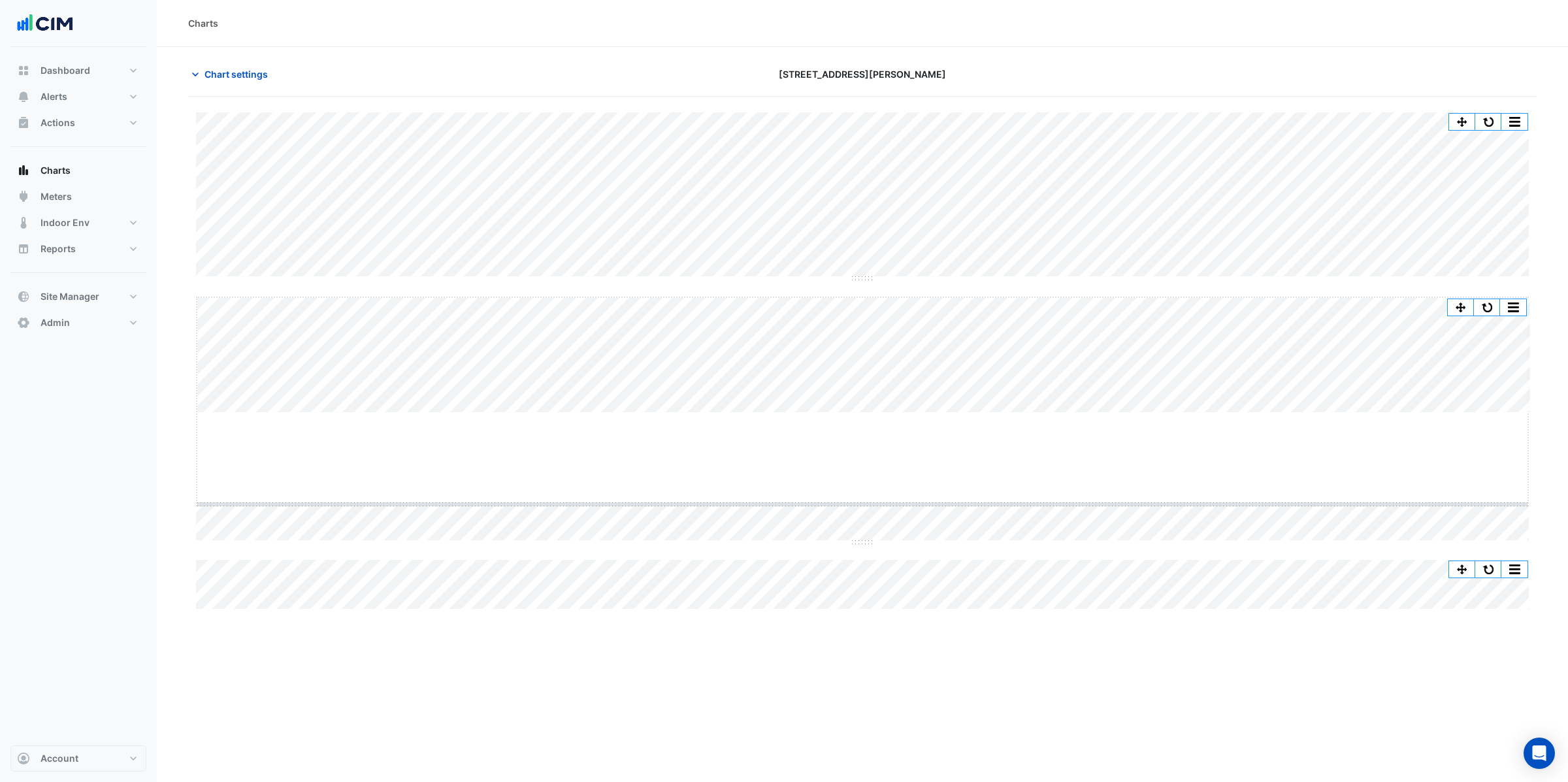
drag, startPoint x: 858, startPoint y: 413, endPoint x: 860, endPoint y: 503, distance: 90.0
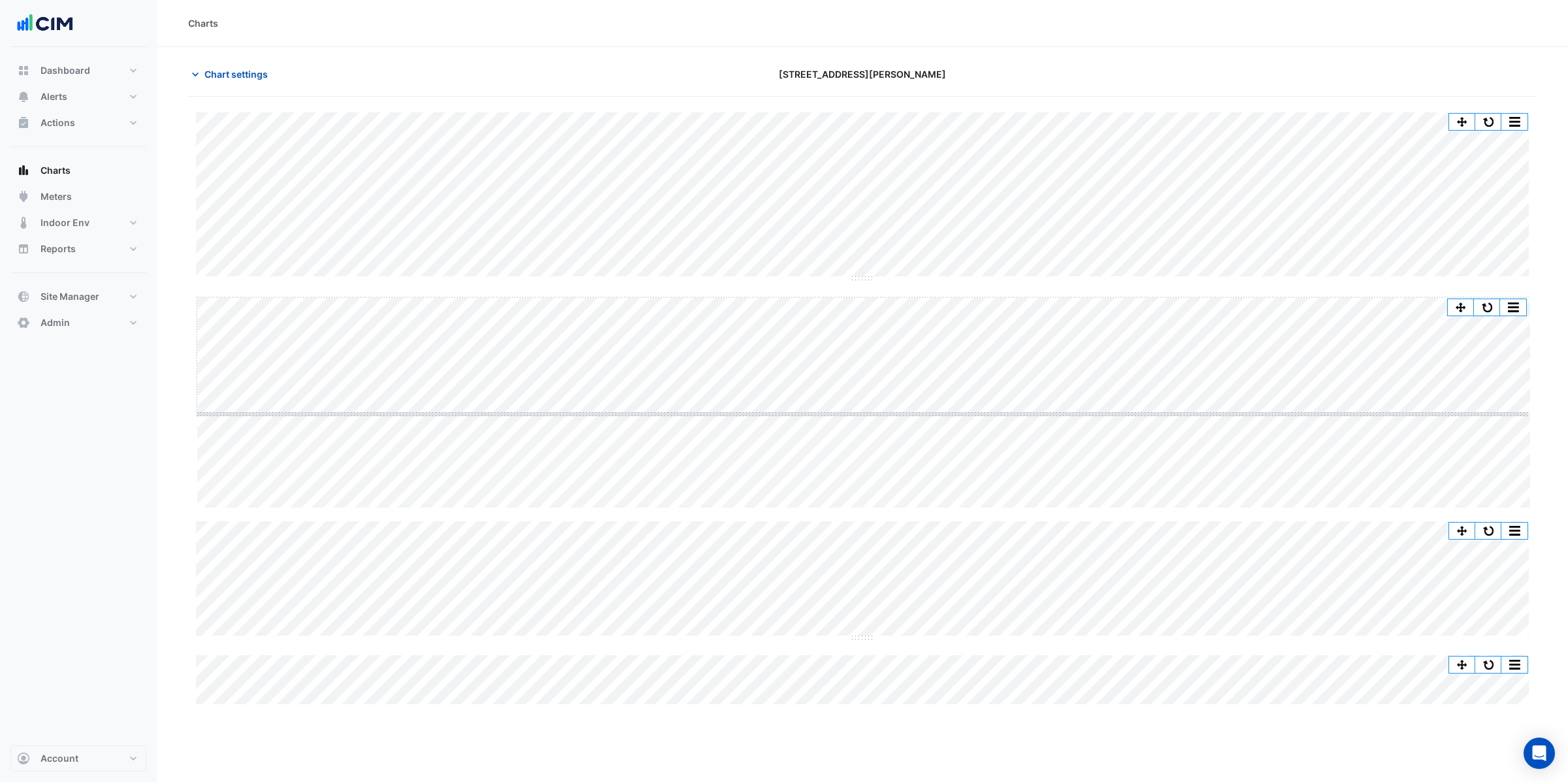
drag, startPoint x: 861, startPoint y: 509, endPoint x: 861, endPoint y: 419, distance: 90.0
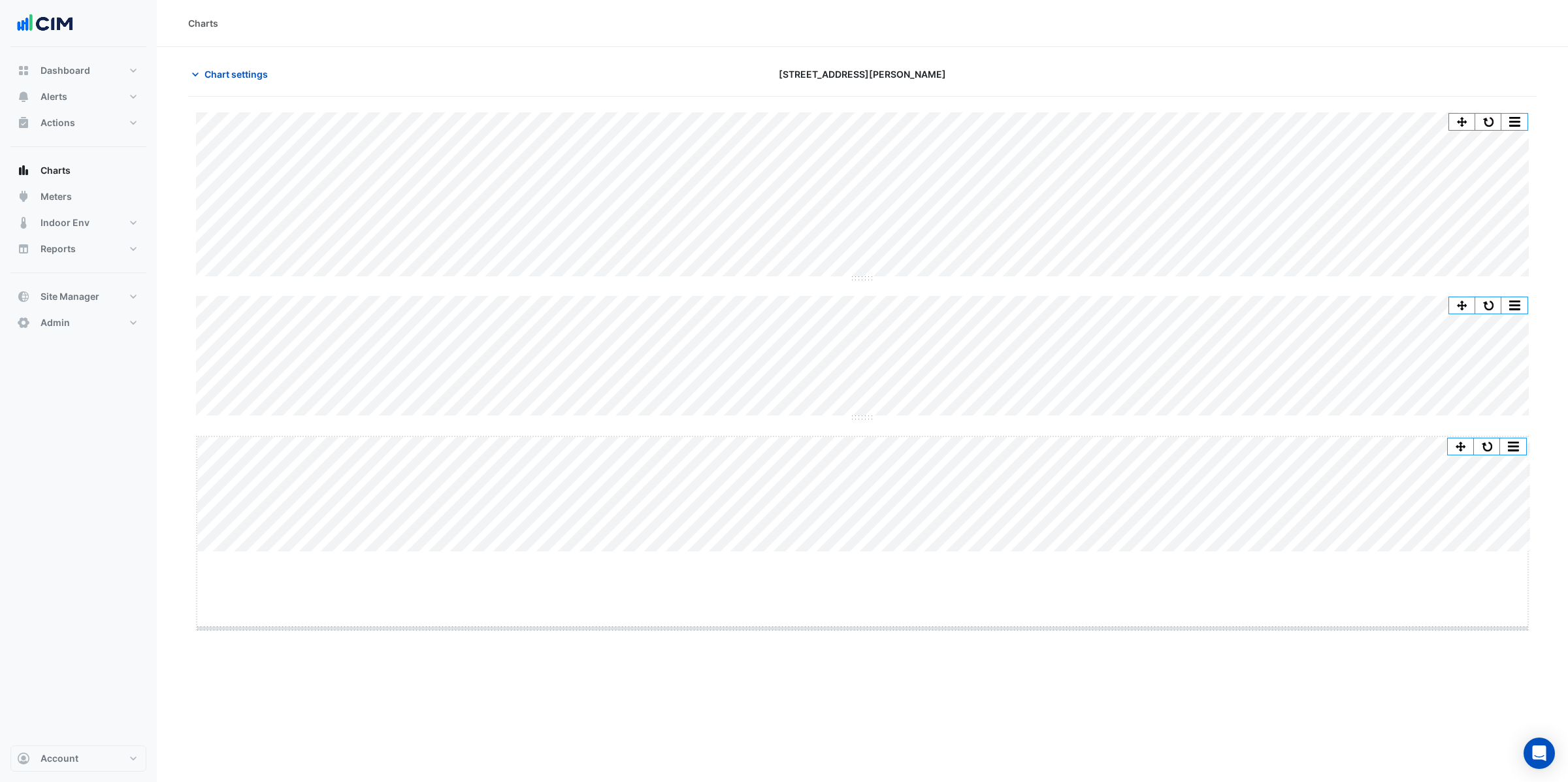
drag, startPoint x: 856, startPoint y: 550, endPoint x: 841, endPoint y: 625, distance: 76.5
drag, startPoint x: 863, startPoint y: 631, endPoint x: 862, endPoint y: 546, distance: 85.0
click at [237, 74] on span "Chart settings" at bounding box center [236, 74] width 63 height 14
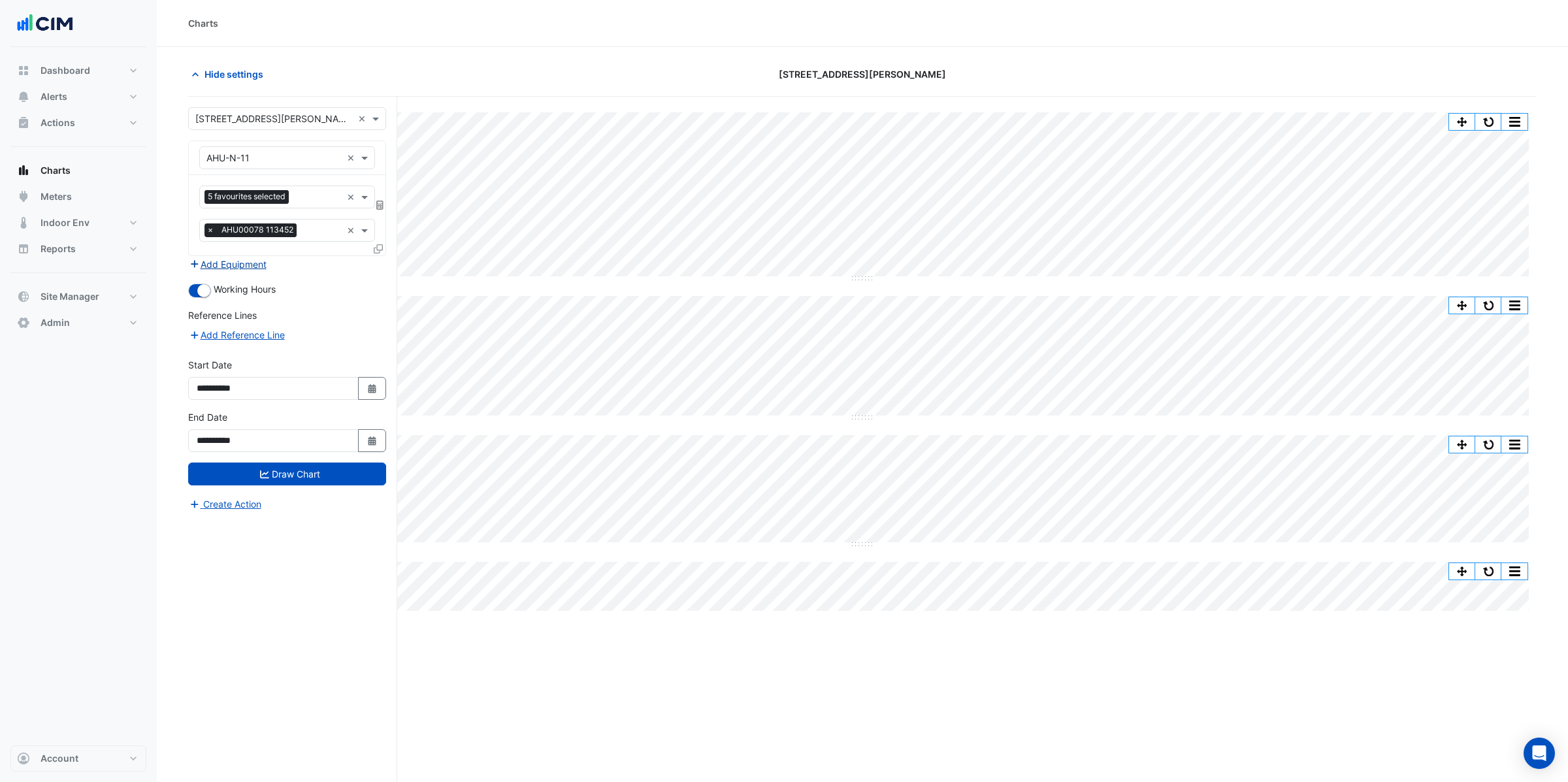
click at [232, 265] on button "Add Equipment" at bounding box center [227, 264] width 79 height 15
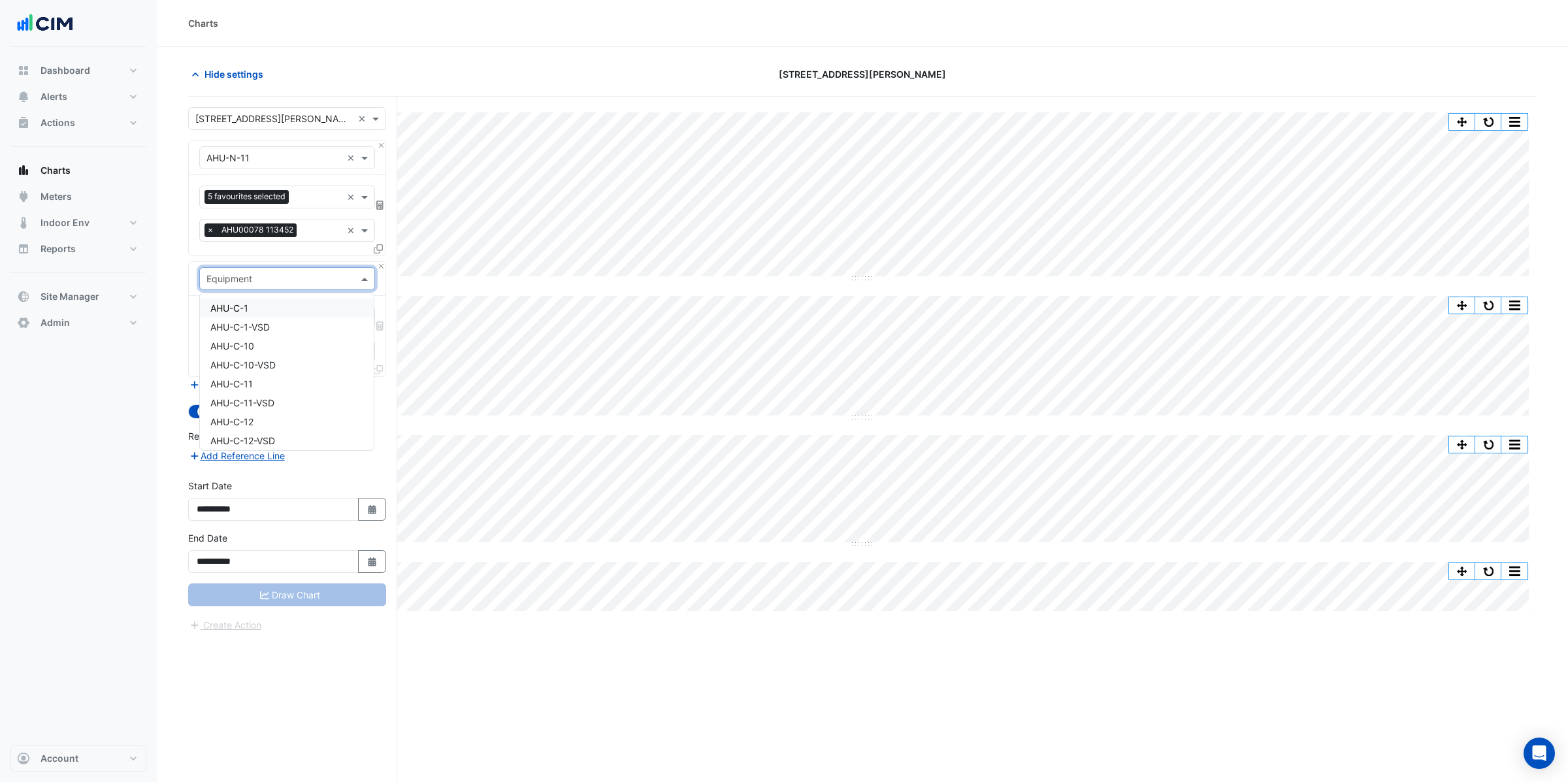
click at [232, 283] on input "text" at bounding box center [274, 279] width 135 height 14
type input "**"
click at [247, 312] on div "CH-01" at bounding box center [287, 308] width 174 height 19
click at [237, 318] on input "text" at bounding box center [272, 319] width 132 height 14
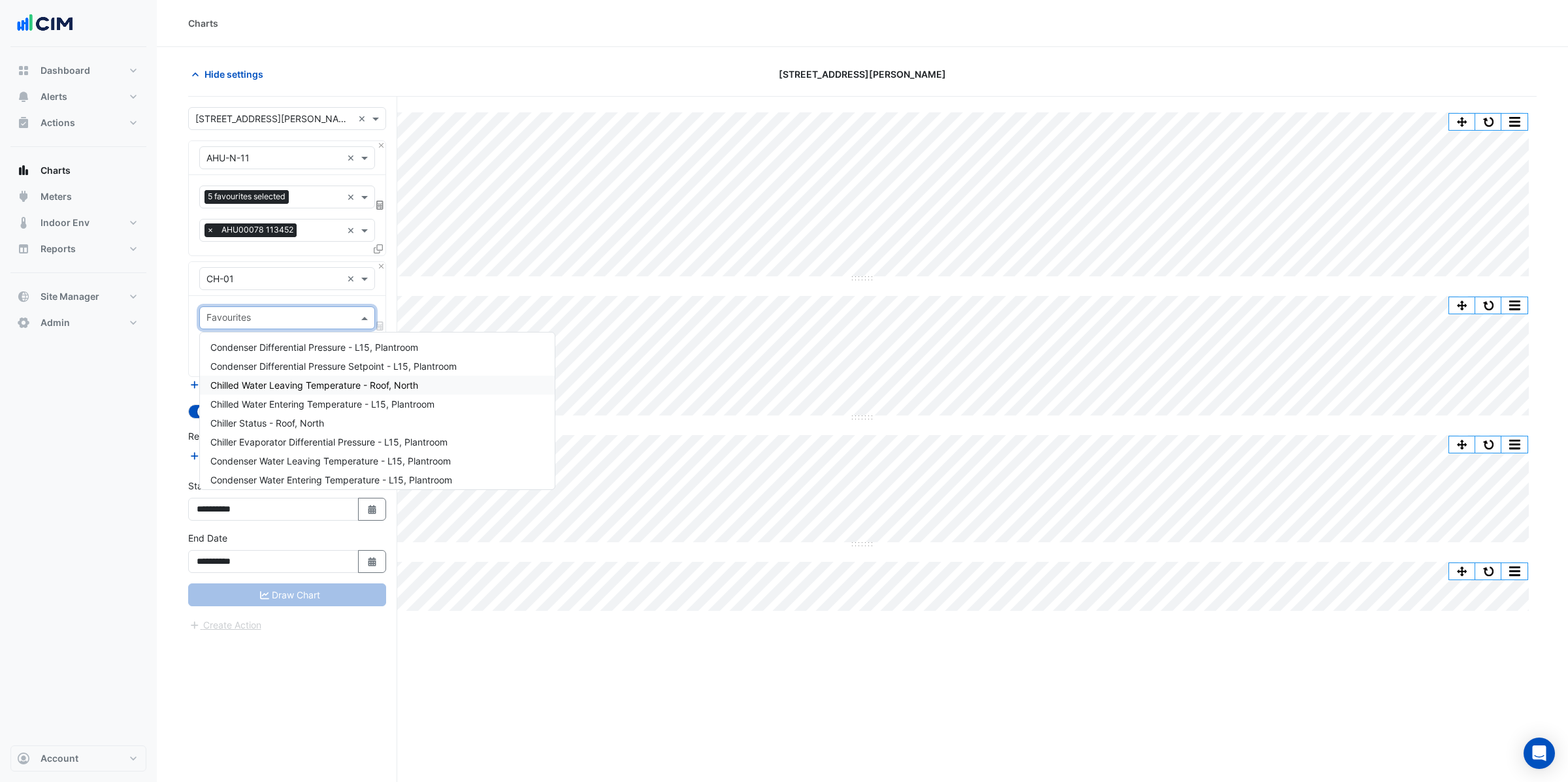
click at [293, 385] on span "Chilled Water Leaving Temperature - Roof, North" at bounding box center [314, 385] width 207 height 11
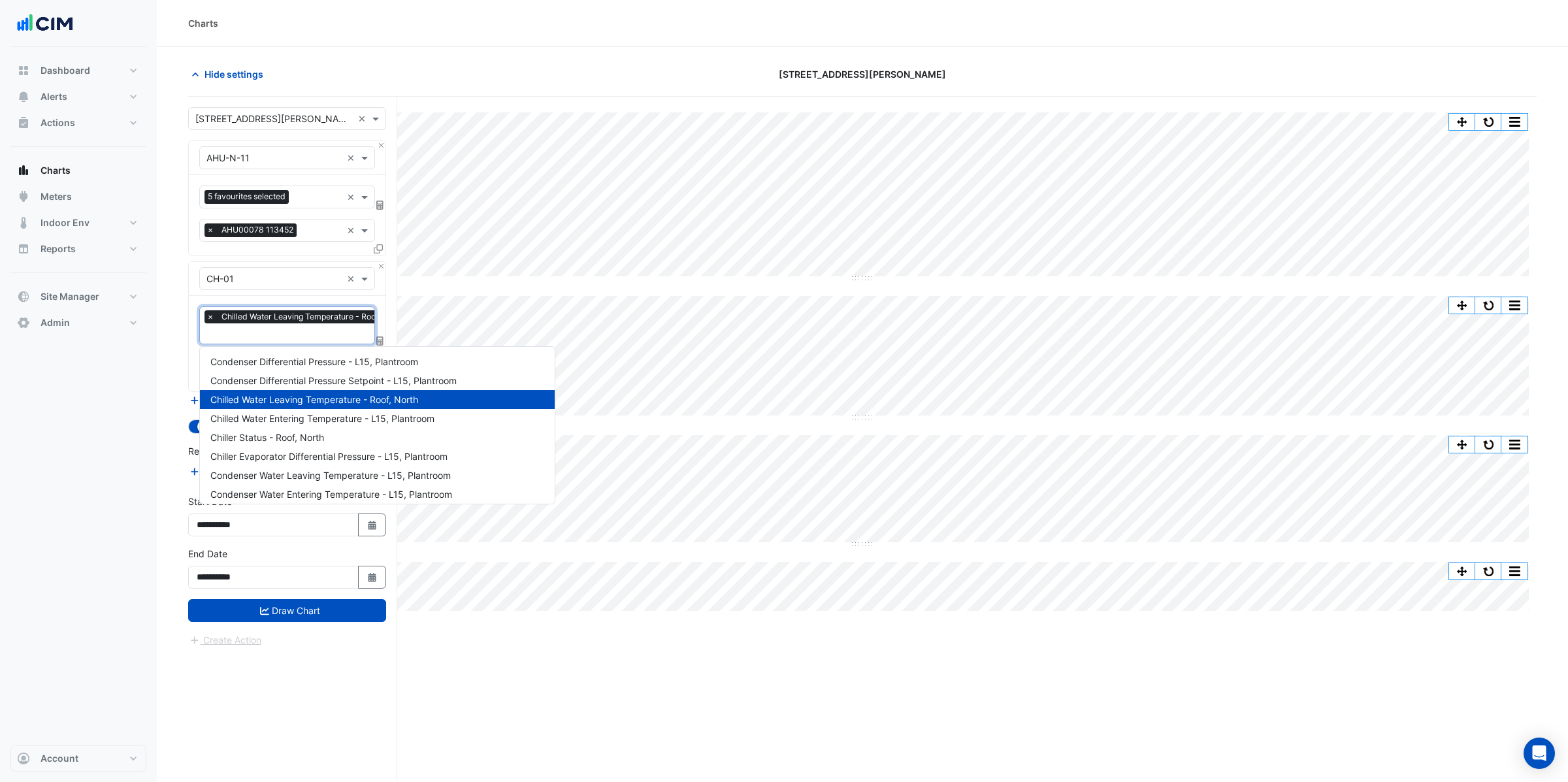
click at [280, 336] on input "text" at bounding box center [308, 335] width 203 height 14
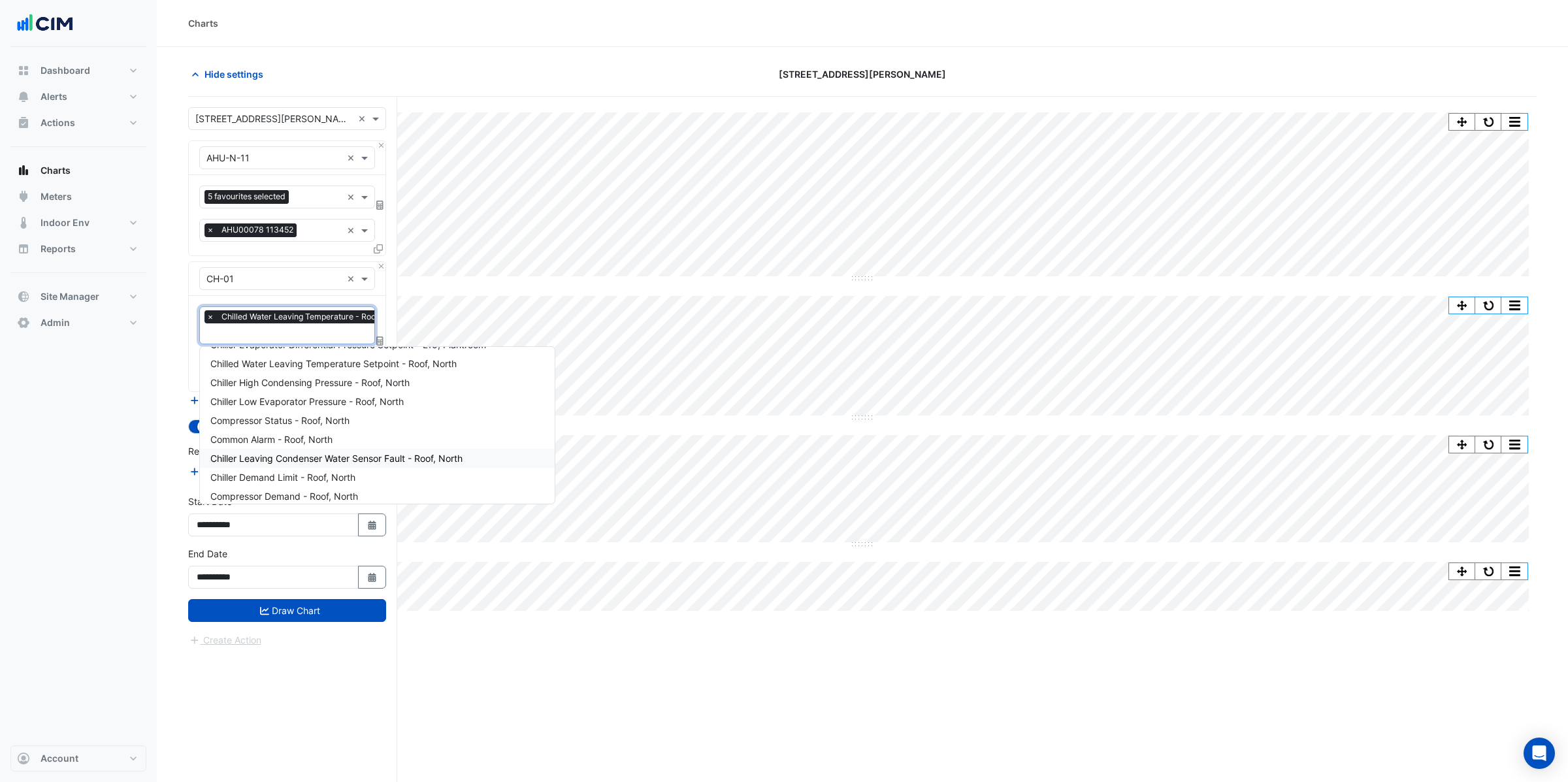
scroll to position [175, 0]
click at [358, 462] on div "Chiller Demand Limit - Roof, North" at bounding box center [377, 471] width 355 height 19
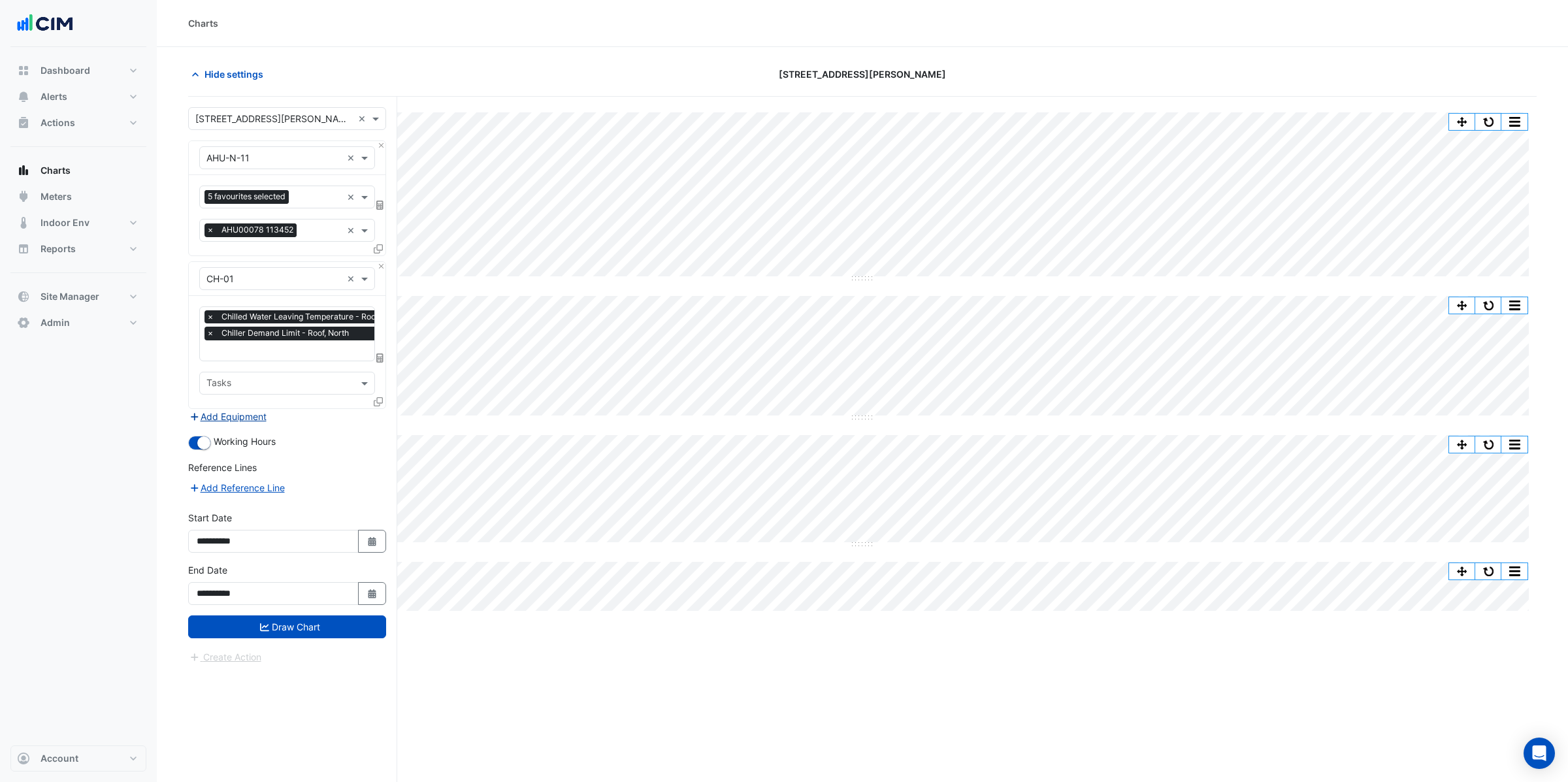
click at [226, 416] on button "Add Equipment" at bounding box center [227, 416] width 79 height 15
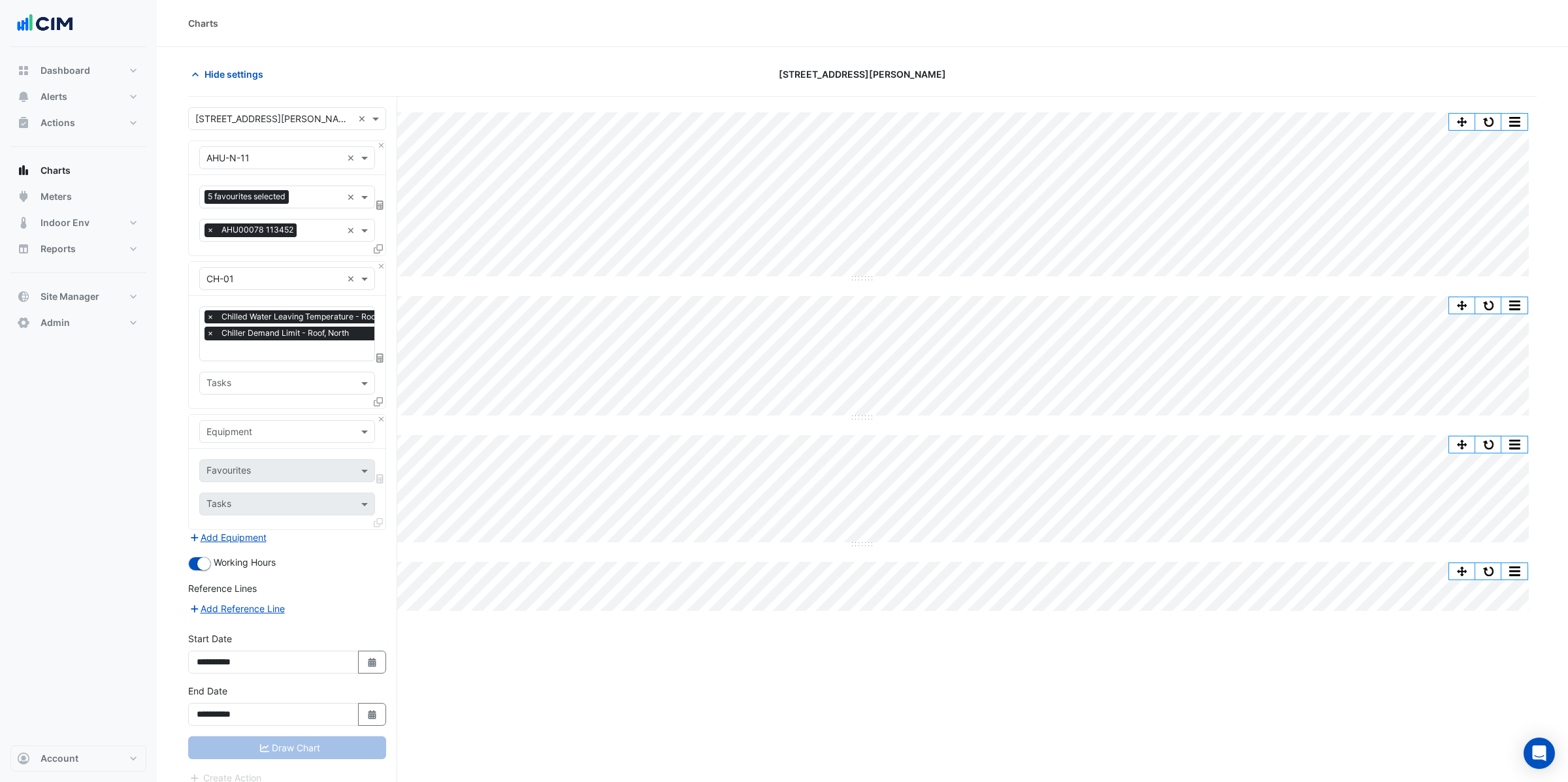
click at [228, 427] on input "text" at bounding box center [274, 432] width 135 height 14
type input "******"
click at [232, 463] on span "Weather" at bounding box center [228, 460] width 35 height 11
click at [251, 471] on input "text" at bounding box center [279, 472] width 146 height 14
click at [258, 532] on span "Temperature (Celcius)" at bounding box center [279, 537] width 138 height 11
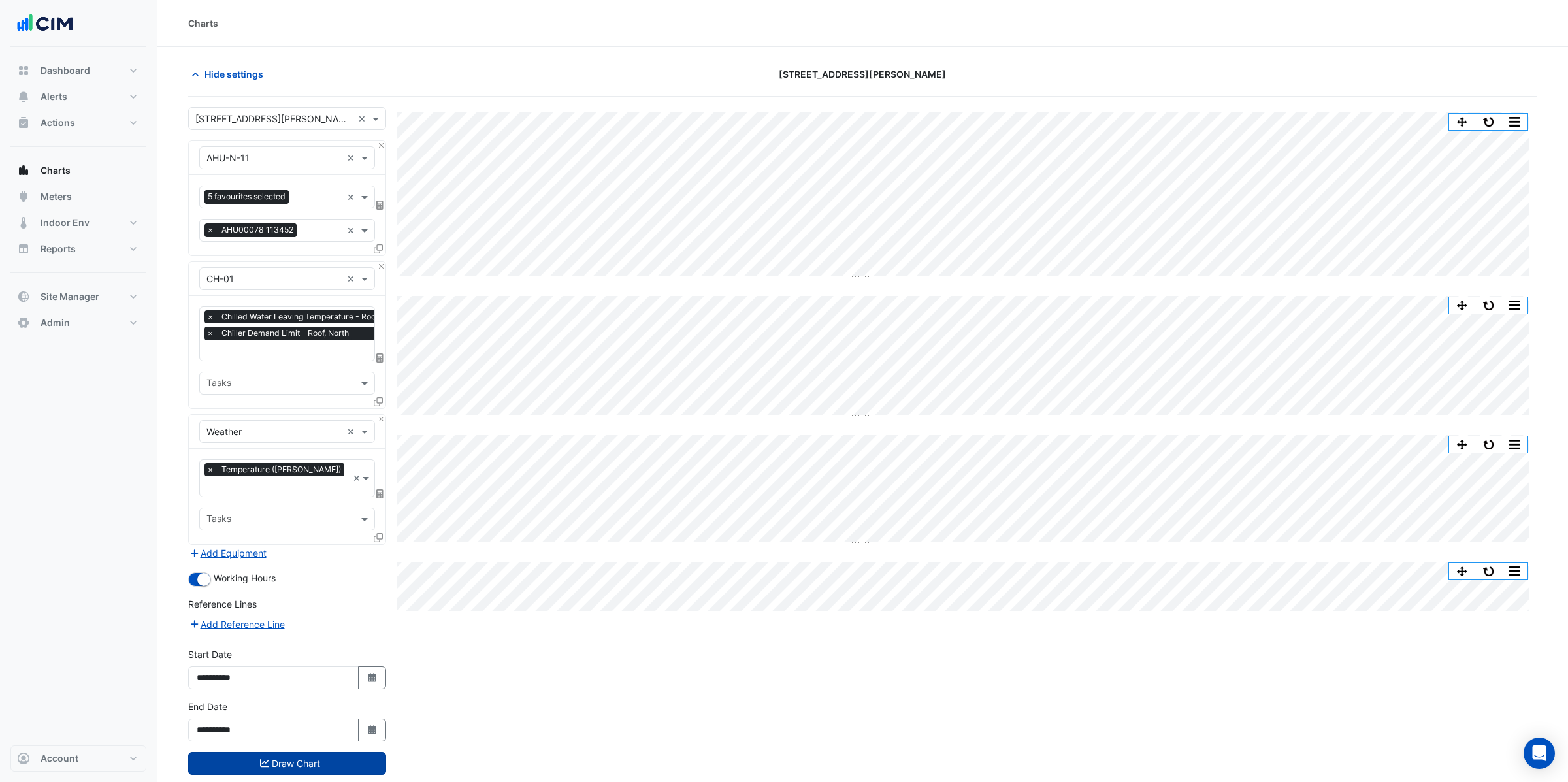
click at [290, 752] on button "Draw Chart" at bounding box center [287, 763] width 198 height 23
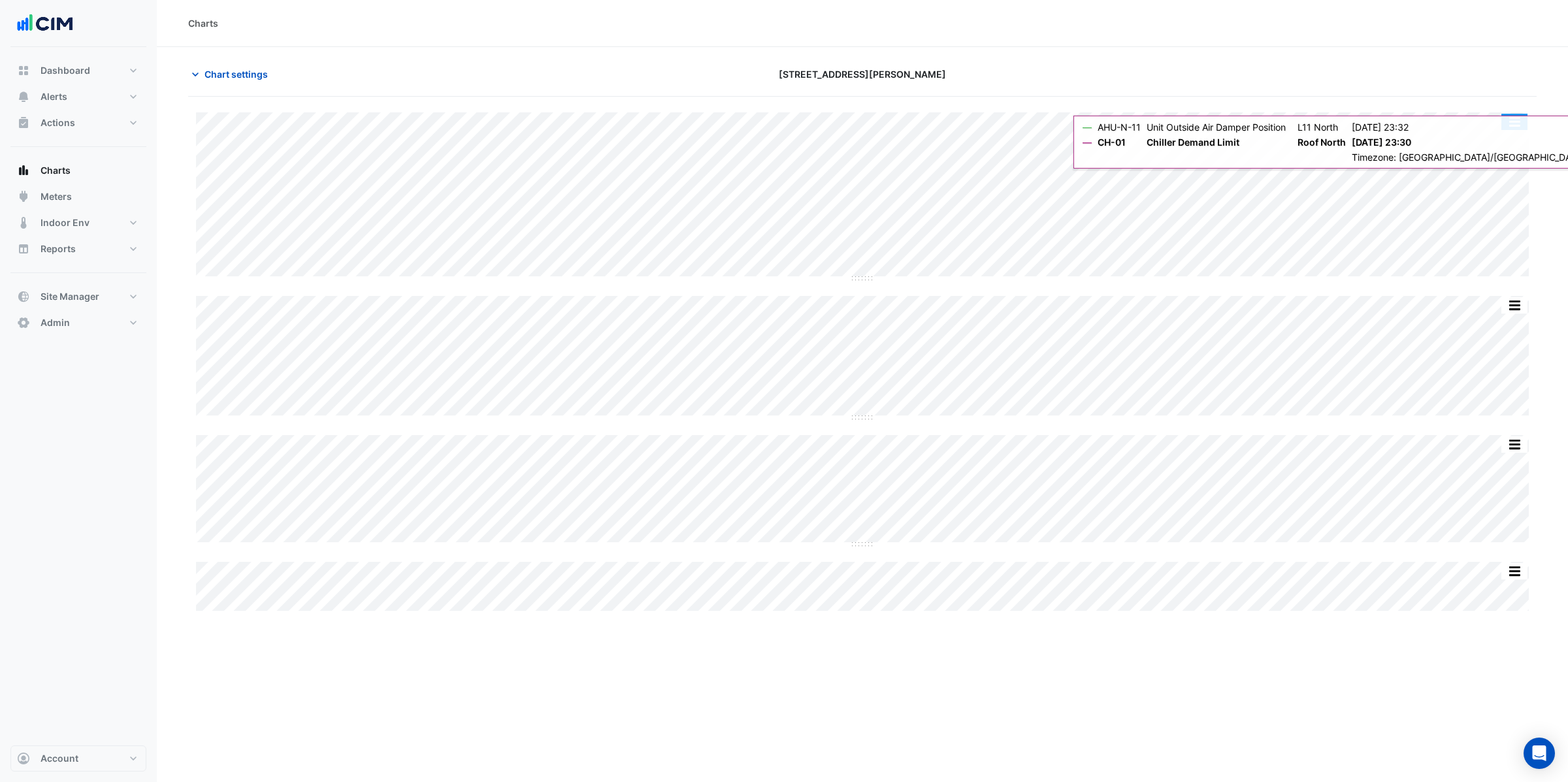
click at [1515, 124] on button "button" at bounding box center [1514, 121] width 26 height 16
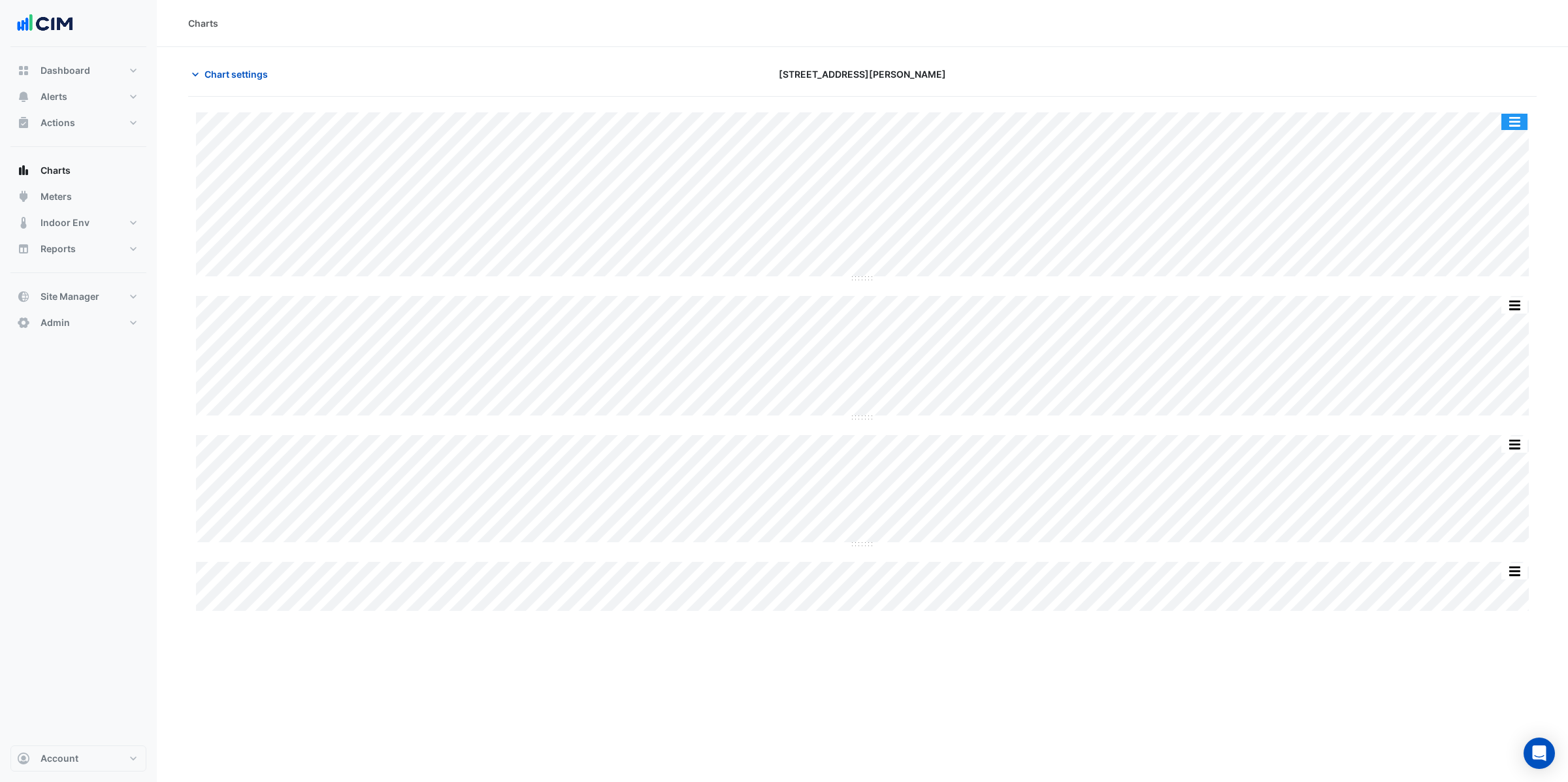
click at [1522, 121] on button "button" at bounding box center [1514, 121] width 26 height 16
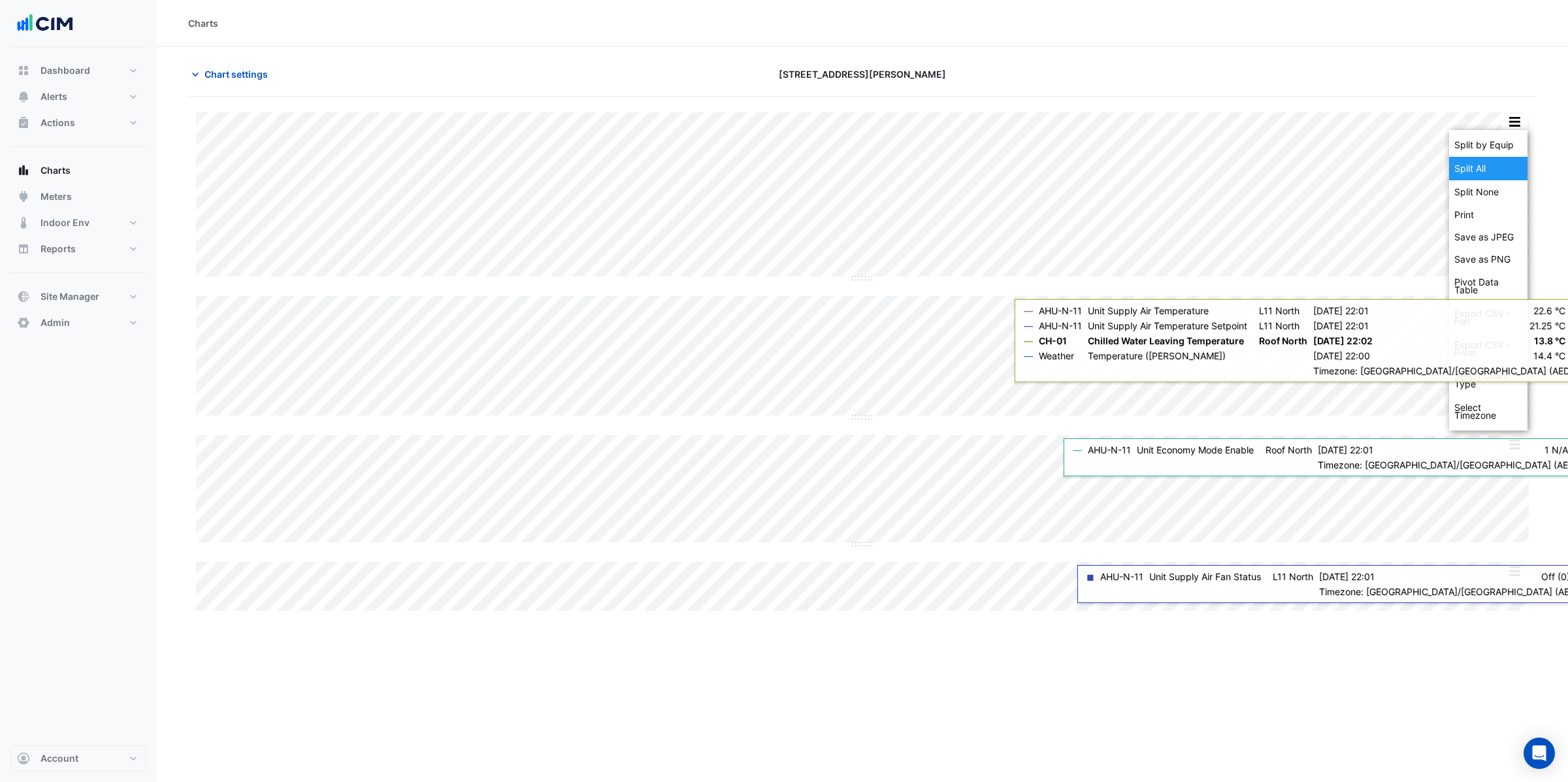
click at [1486, 163] on div "Split All" at bounding box center [1488, 168] width 78 height 23
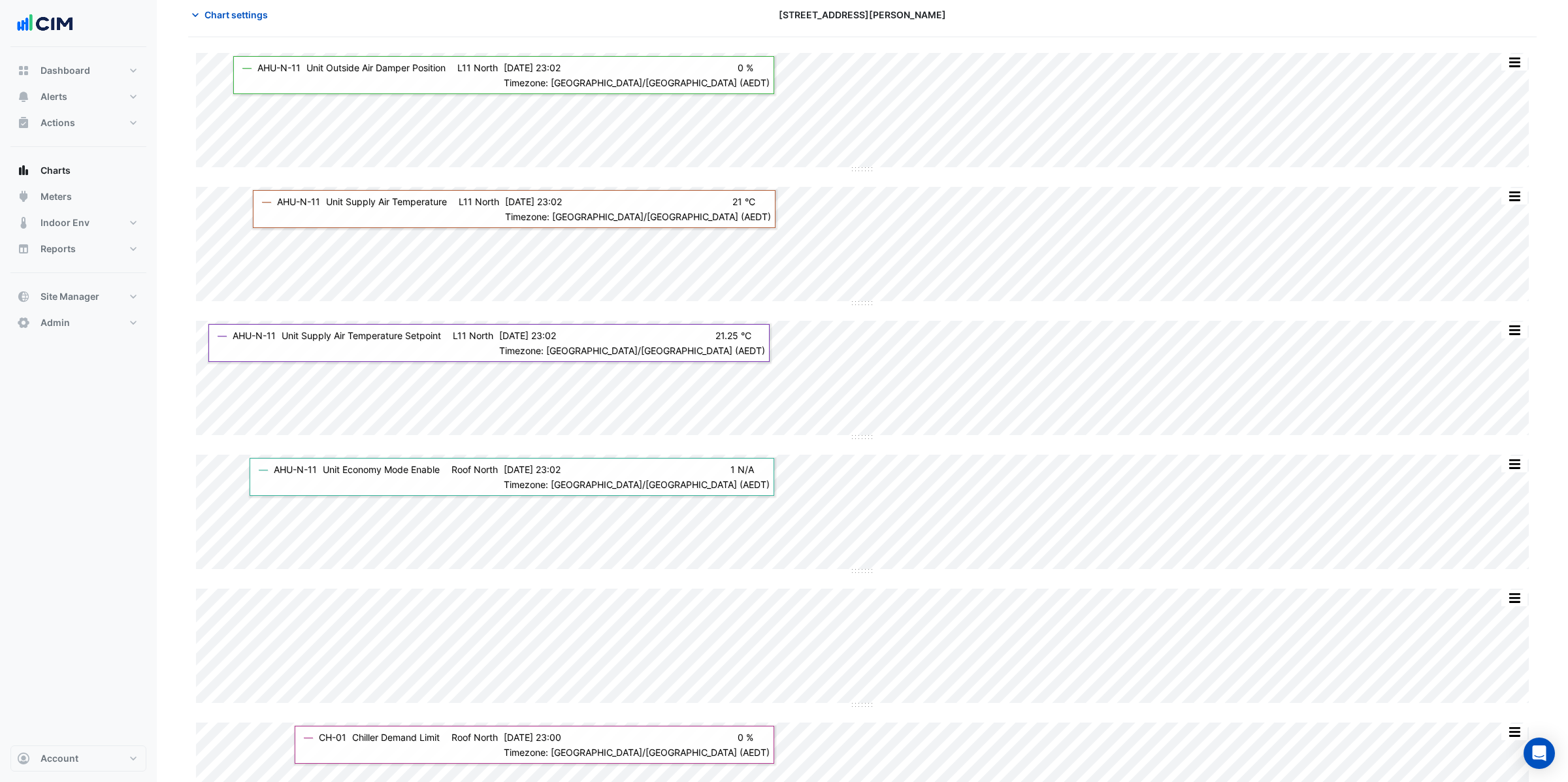
scroll to position [7, 0]
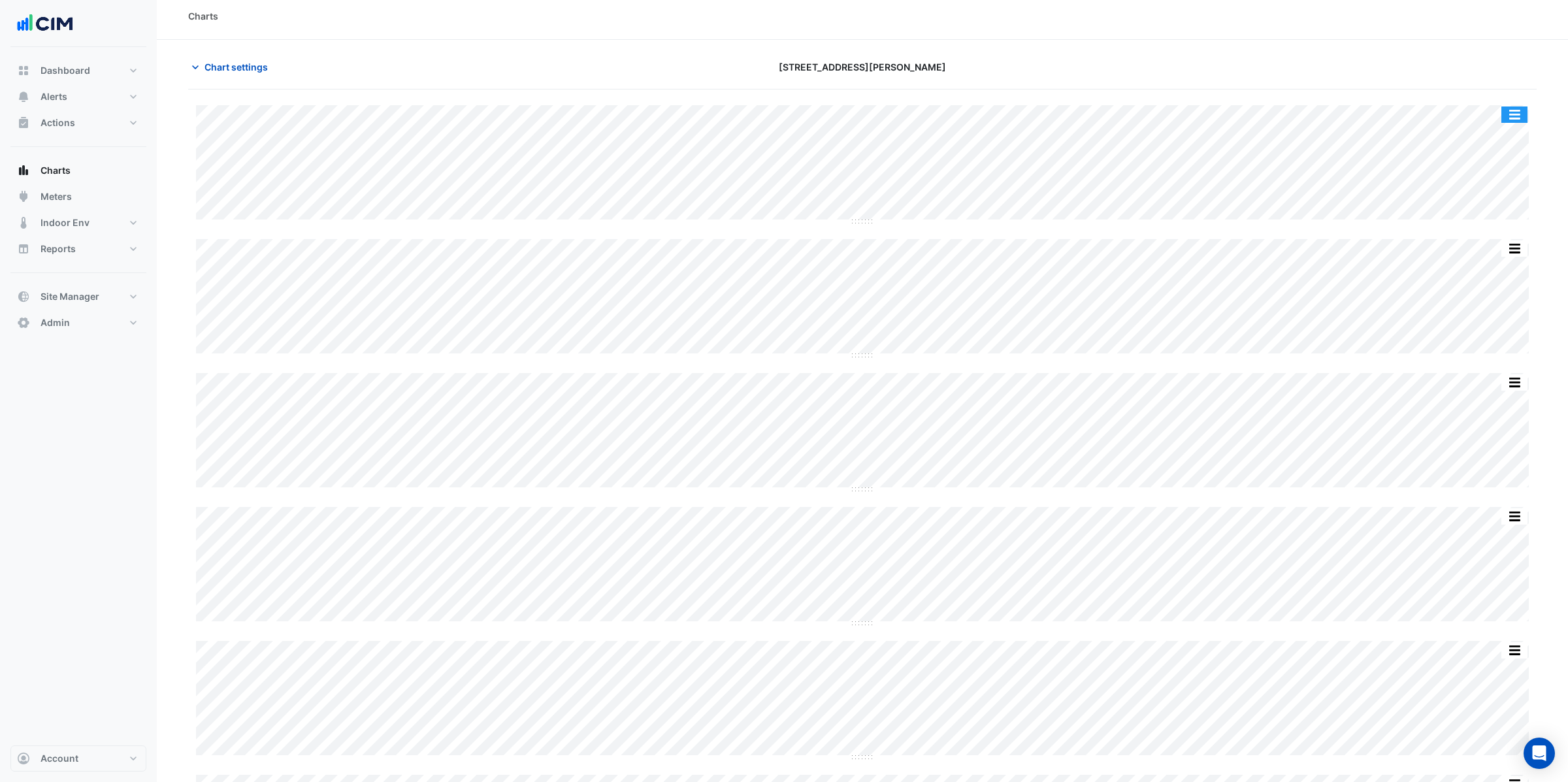
click at [1515, 114] on button "button" at bounding box center [1514, 114] width 26 height 16
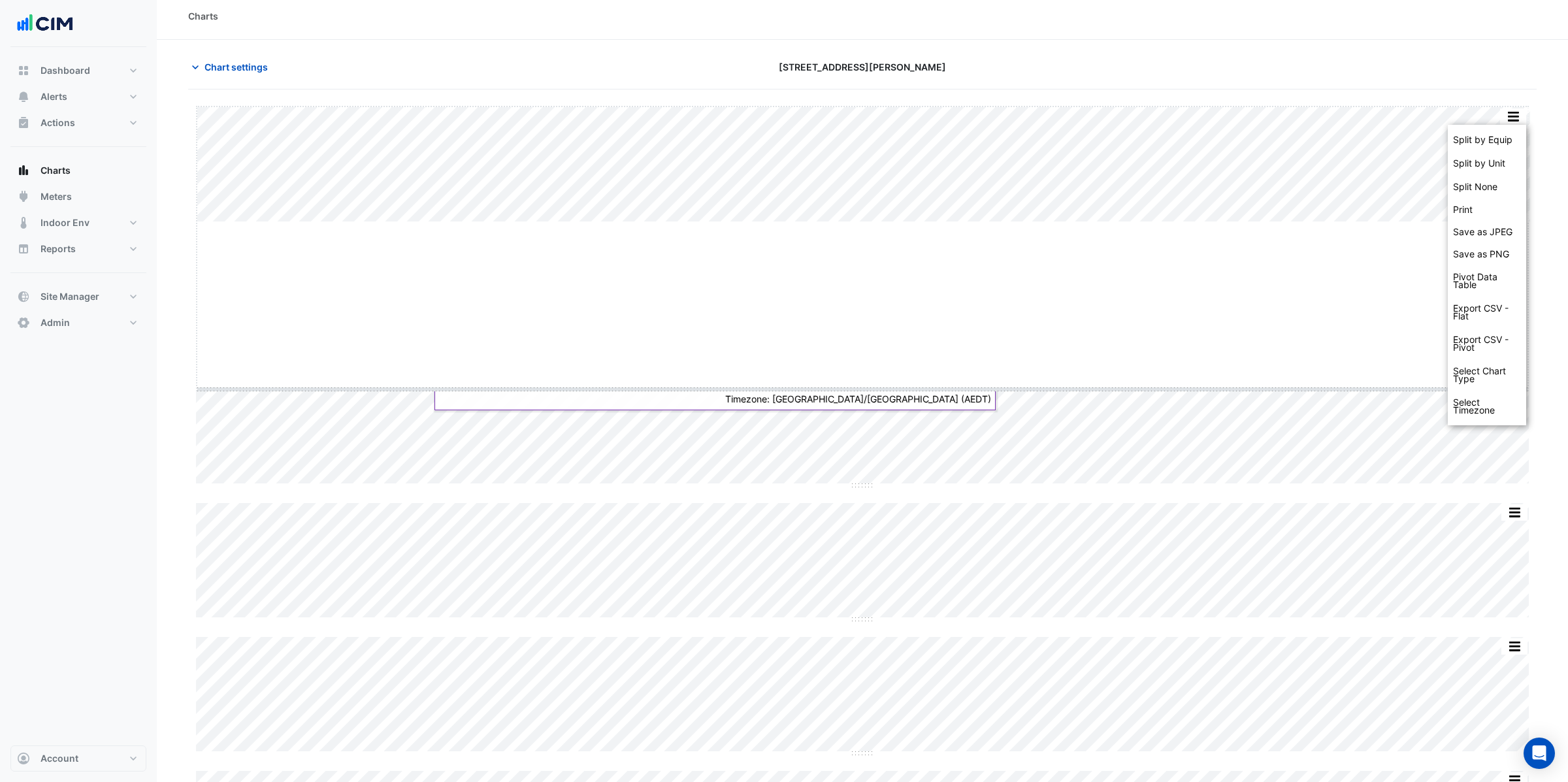
drag, startPoint x: 859, startPoint y: 221, endPoint x: 892, endPoint y: 389, distance: 171.2
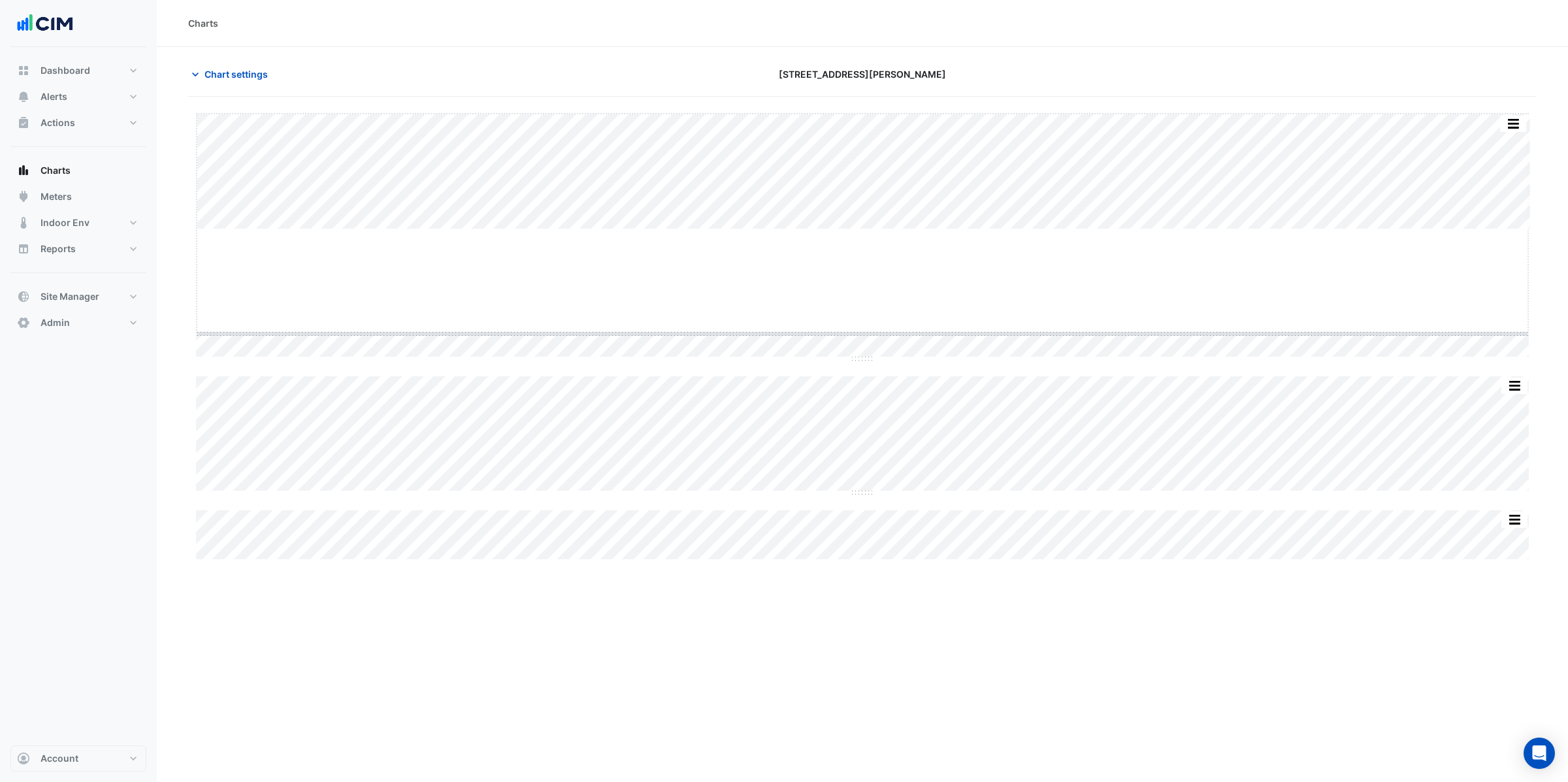
drag, startPoint x: 863, startPoint y: 228, endPoint x: 859, endPoint y: 308, distance: 80.1
drag, startPoint x: 854, startPoint y: 341, endPoint x: 837, endPoint y: 468, distance: 128.1
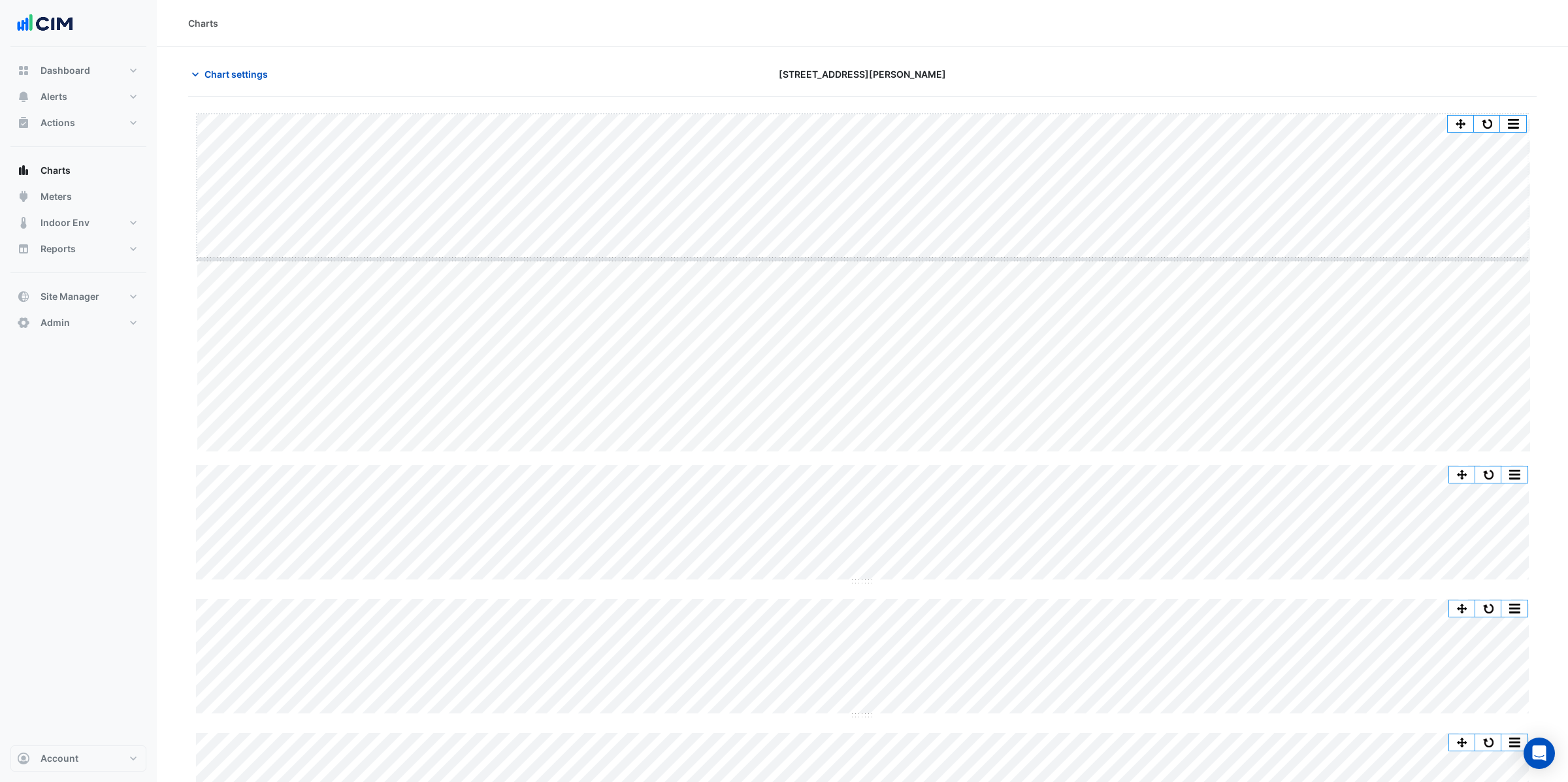
drag, startPoint x: 858, startPoint y: 451, endPoint x: 840, endPoint y: 258, distance: 193.8
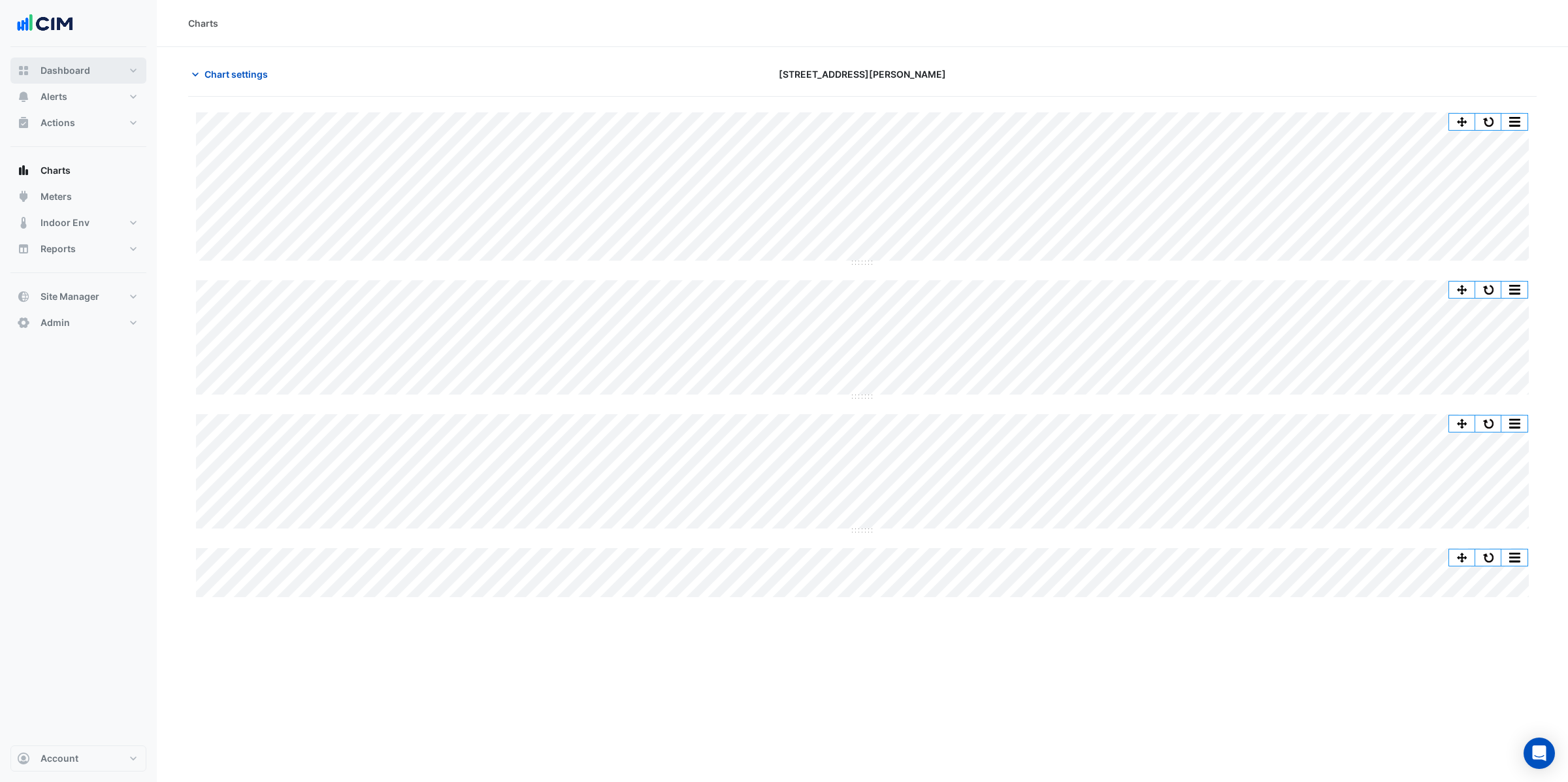
click at [81, 69] on span "Dashboard" at bounding box center [65, 70] width 49 height 13
select select "**"
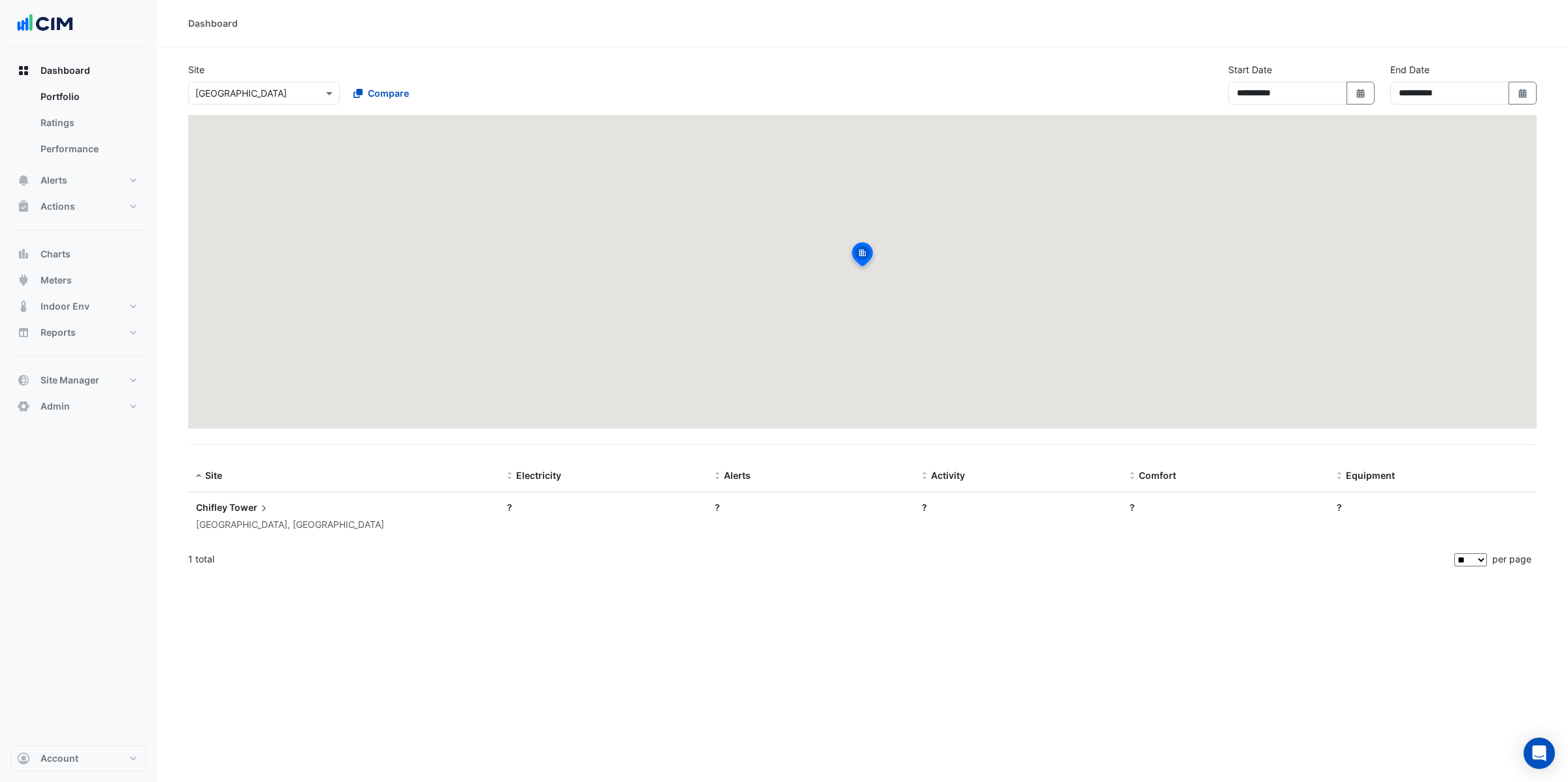
click at [222, 92] on input "text" at bounding box center [251, 94] width 111 height 14
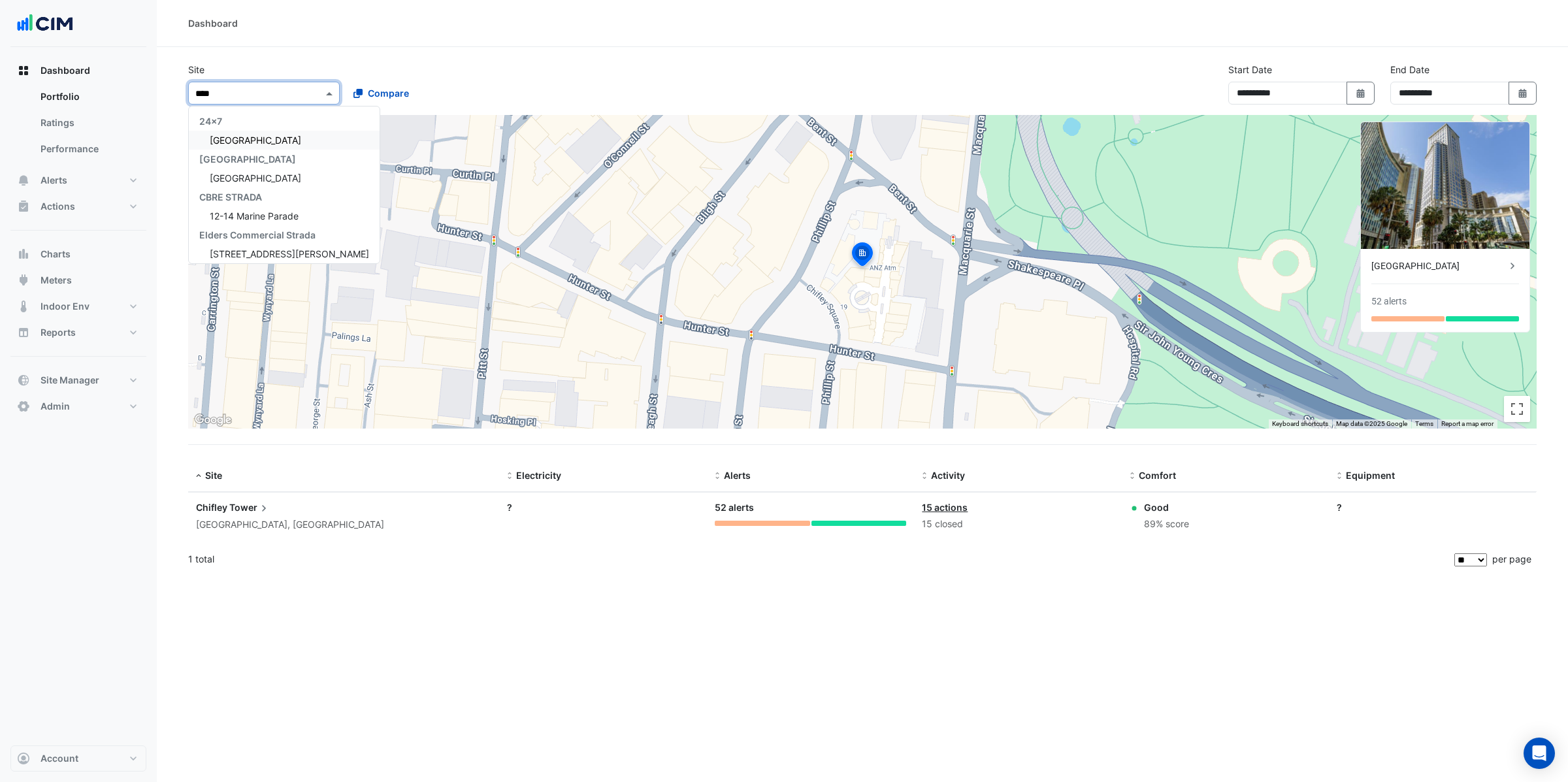
type input "*****"
click at [238, 141] on span "Adare Manor" at bounding box center [255, 140] width 92 height 11
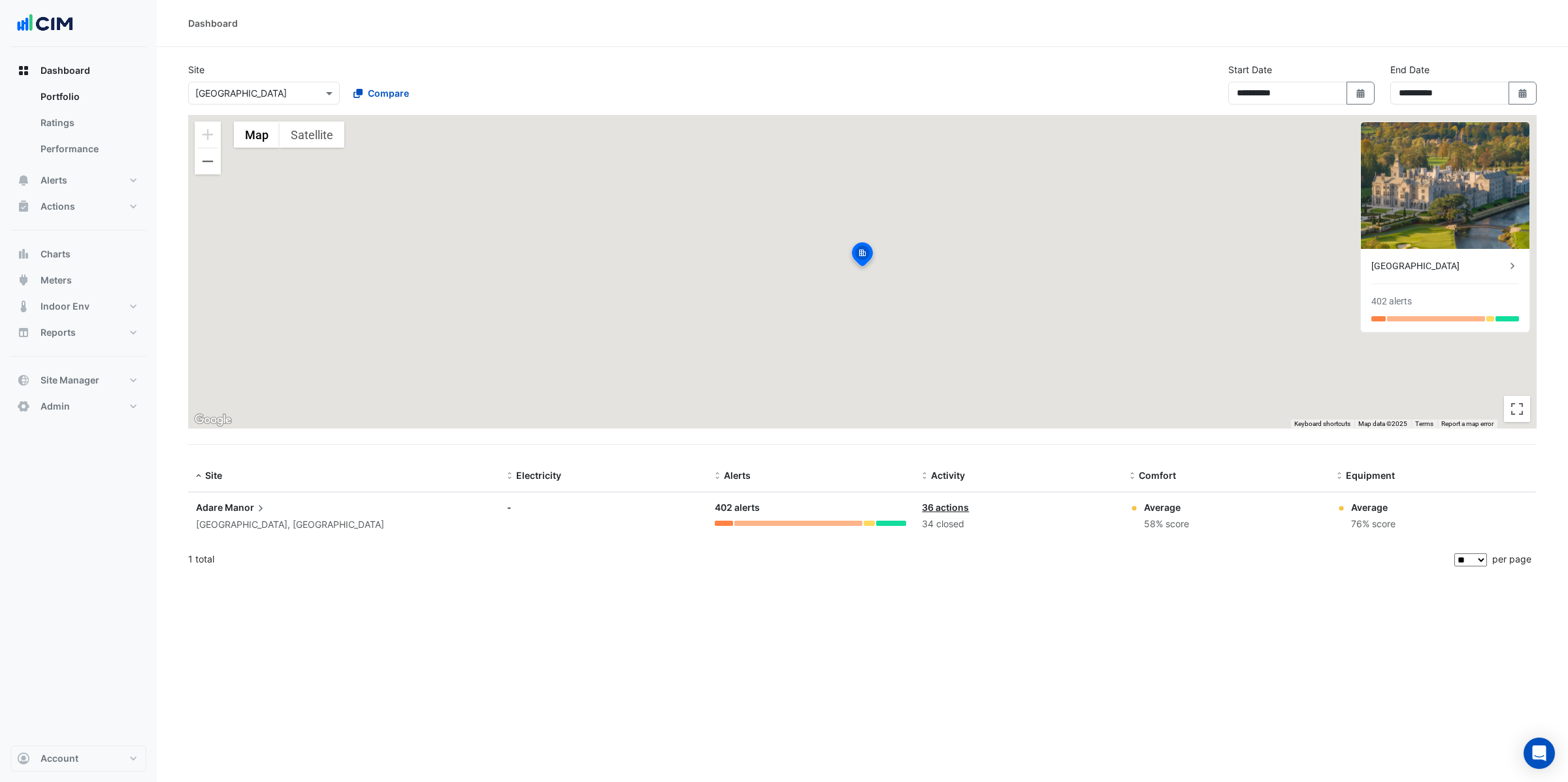
click at [229, 503] on span "Manor" at bounding box center [246, 507] width 42 height 14
click at [53, 180] on ngb-offcanvas-backdrop at bounding box center [784, 391] width 1568 height 782
click at [53, 180] on span "Alerts" at bounding box center [54, 180] width 27 height 13
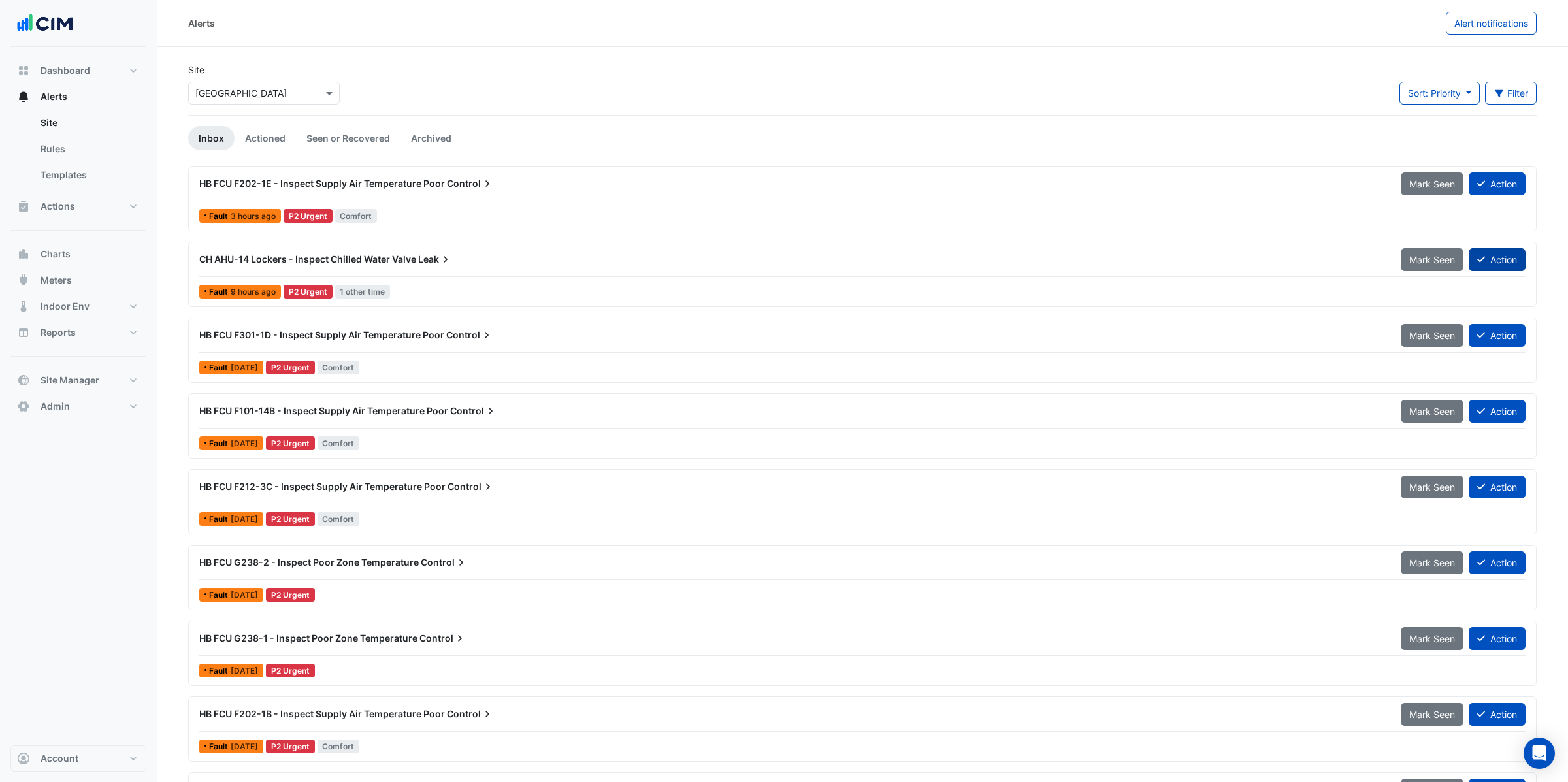
click at [1503, 255] on button "Action" at bounding box center [1497, 259] width 57 height 23
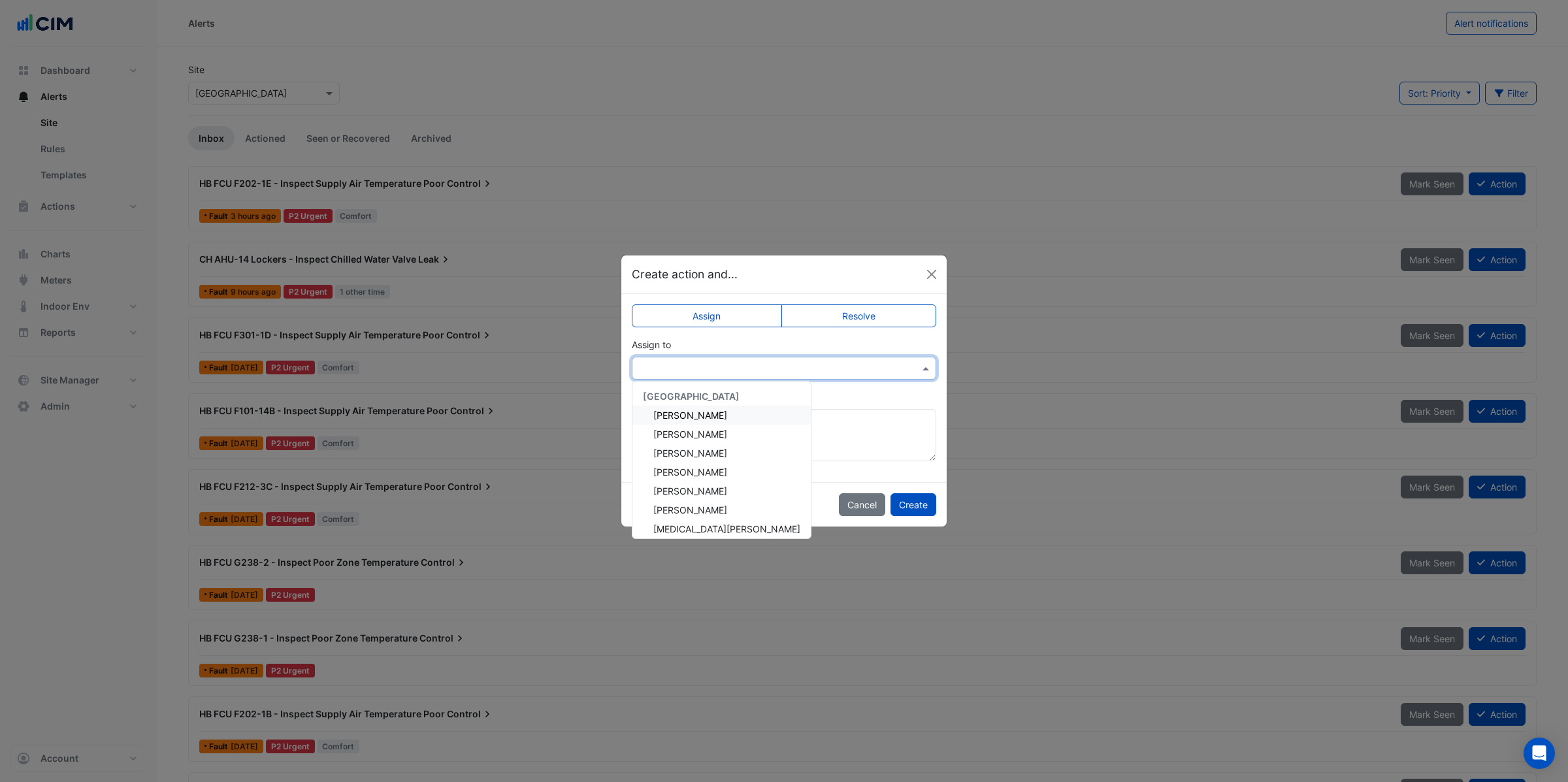
click at [694, 373] on input "text" at bounding box center [770, 369] width 264 height 14
click at [696, 495] on span "Martin Whelan" at bounding box center [690, 491] width 74 height 11
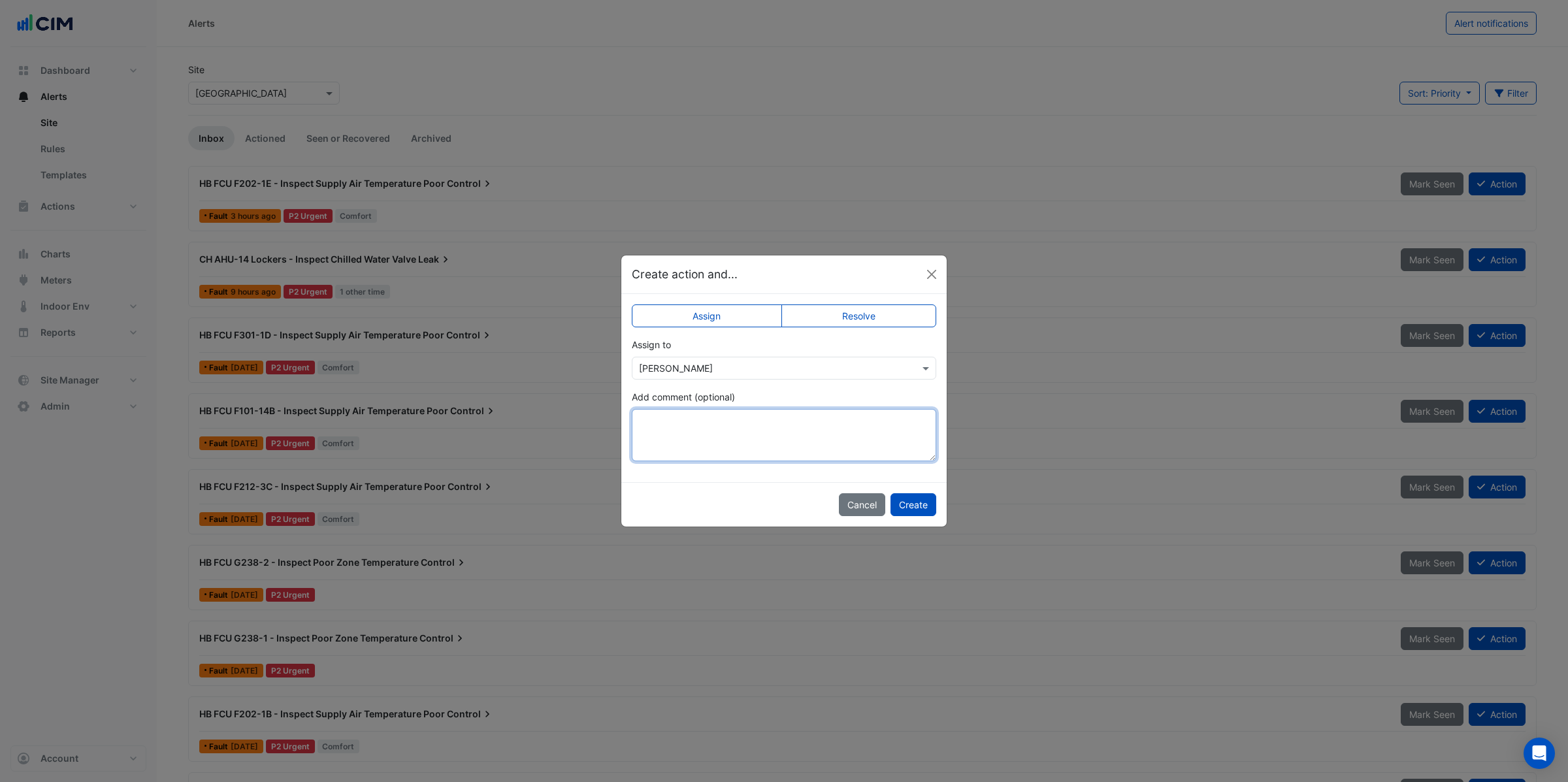
click at [729, 443] on textarea "Add comment (optional)" at bounding box center [784, 434] width 305 height 52
drag, startPoint x: 737, startPoint y: 420, endPoint x: 743, endPoint y: 445, distance: 25.7
click at [737, 423] on textarea "**********" at bounding box center [784, 434] width 305 height 52
type textarea "**********"
click at [934, 272] on button "Close" at bounding box center [932, 274] width 20 height 20
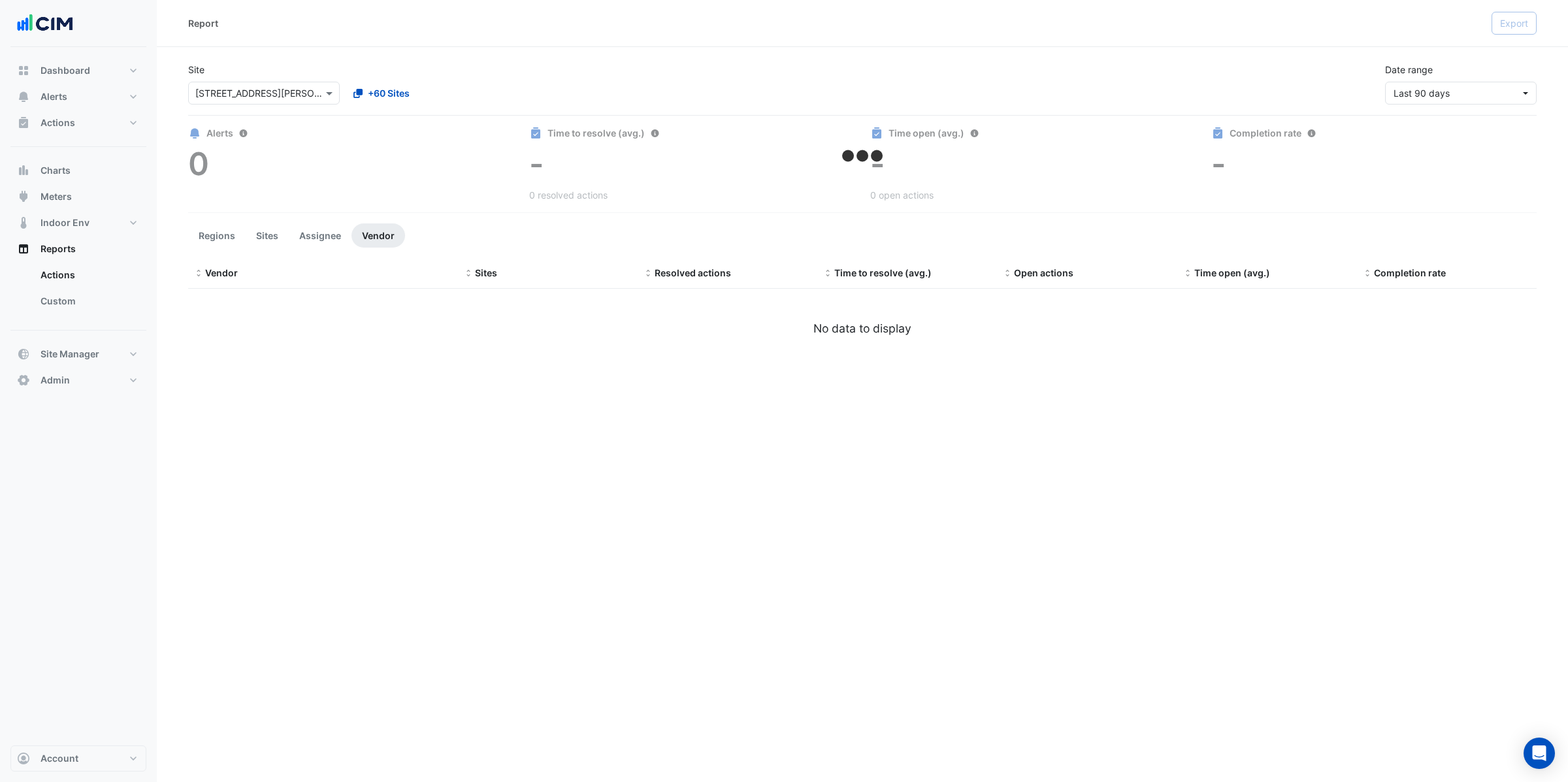
select select "**"
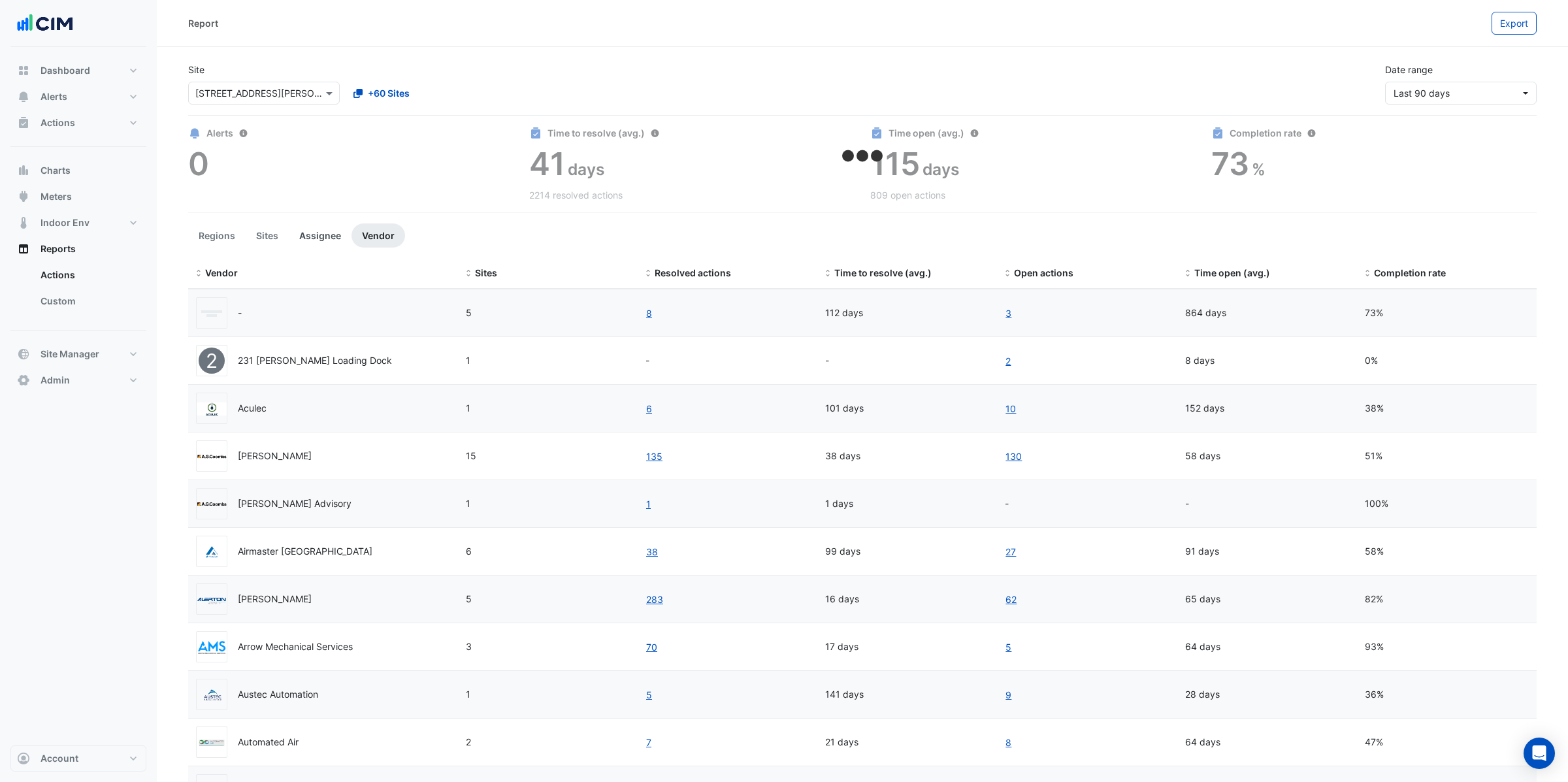
click at [331, 236] on button "Assignee" at bounding box center [320, 235] width 63 height 24
